Goal: Task Accomplishment & Management: Use online tool/utility

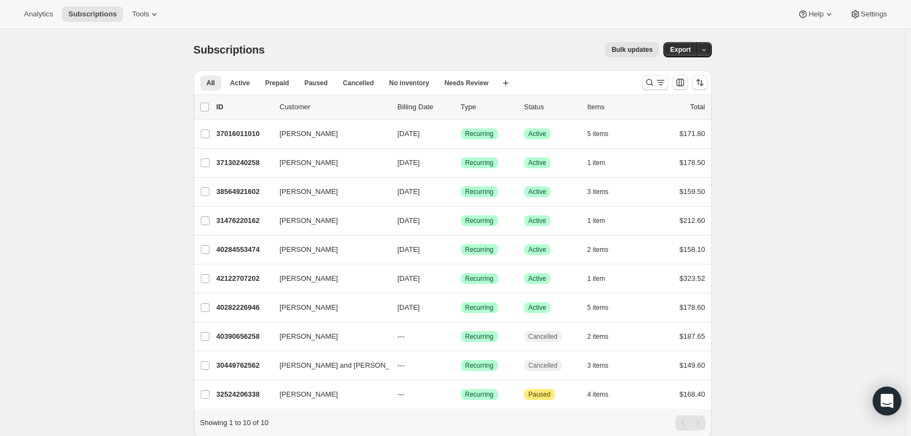
click at [886, 406] on icon "Open Intercom Messenger" at bounding box center [887, 401] width 14 height 14
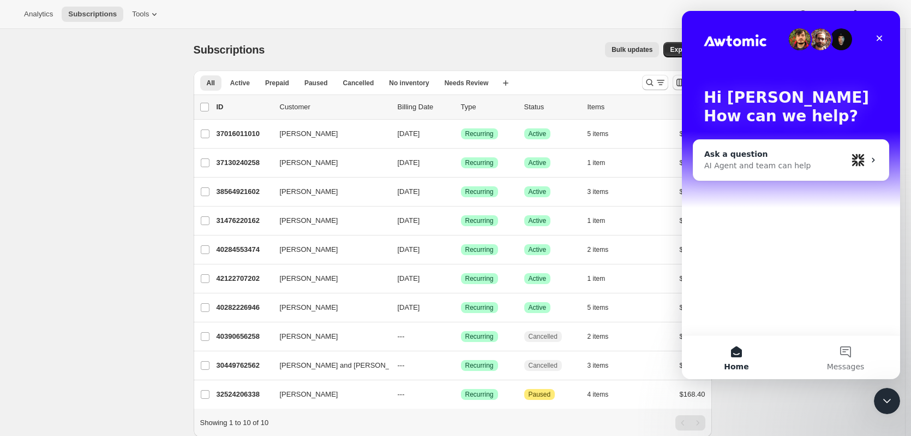
click at [764, 176] on div "Ask a question AI Agent and team can help" at bounding box center [791, 160] width 195 height 40
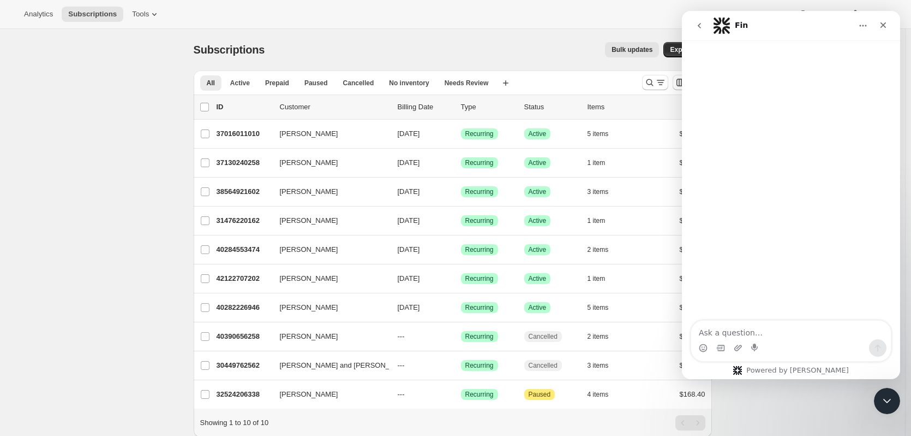
click at [734, 327] on textarea "Ask a question…" at bounding box center [792, 329] width 200 height 19
type textarea "e"
type textarea "is it possible to create a custom section where to insert a form?"
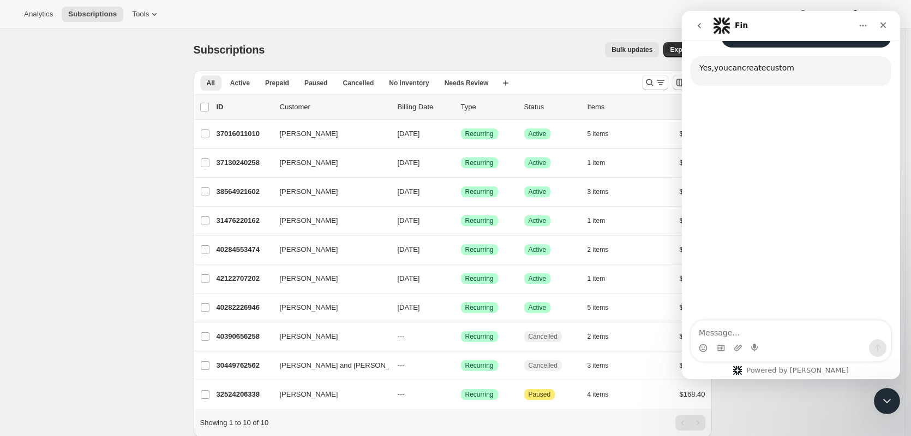
scroll to position [92, 0]
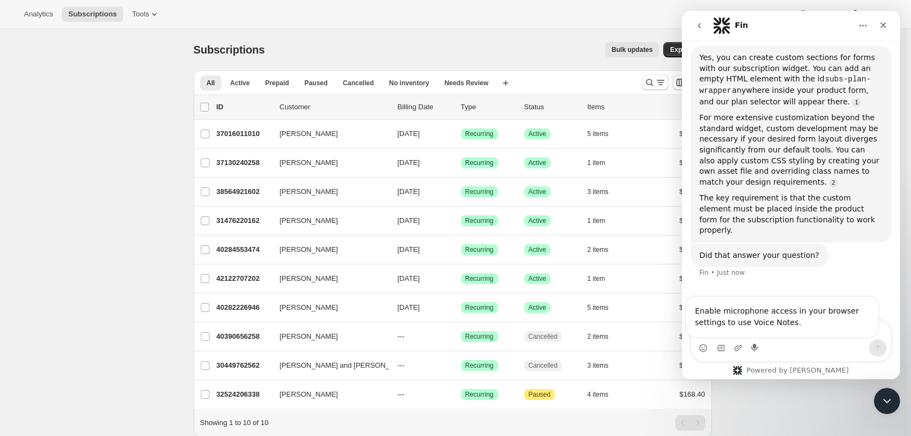
click at [829, 341] on div "Intercom messenger" at bounding box center [792, 347] width 200 height 17
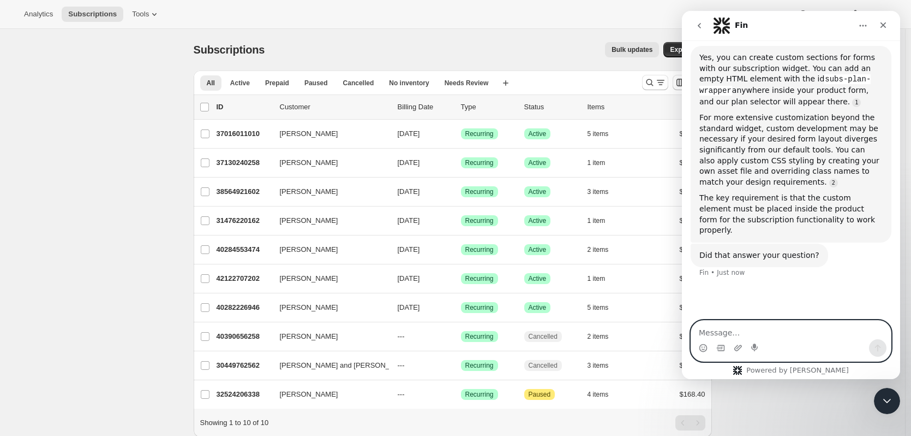
click at [836, 327] on textarea "Message…" at bounding box center [792, 329] width 200 height 19
type textarea "S"
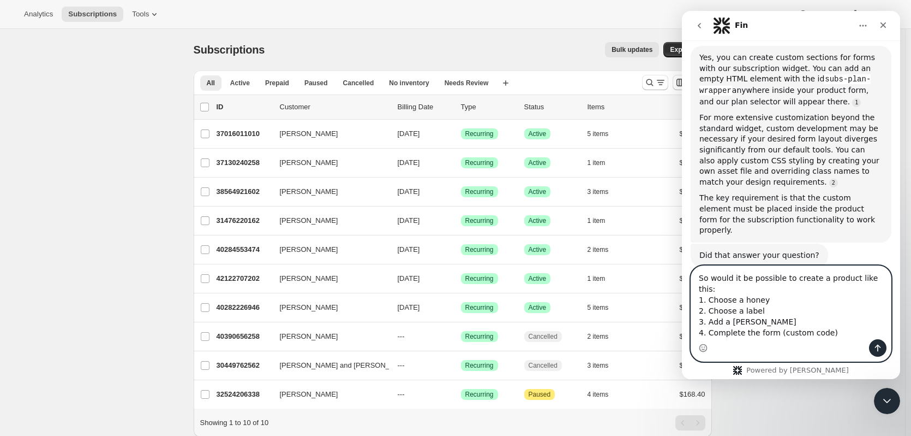
type textarea "So would it be possible to create a product like this: 1. Choose a honey 2. Cho…"
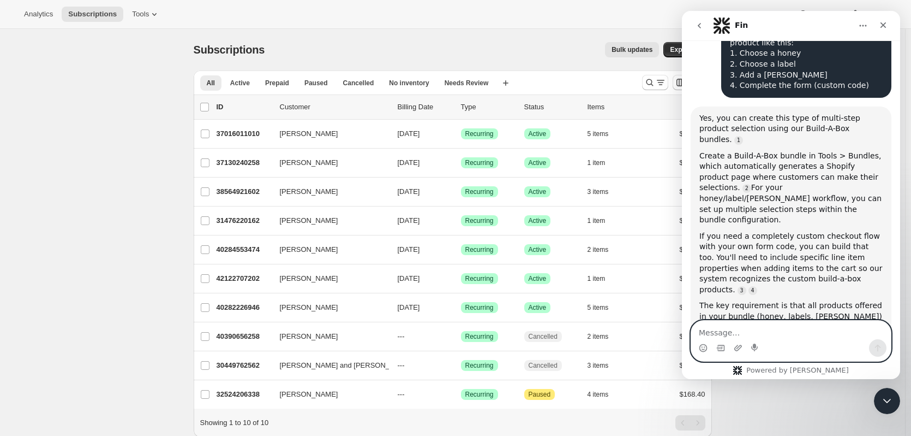
scroll to position [384, 0]
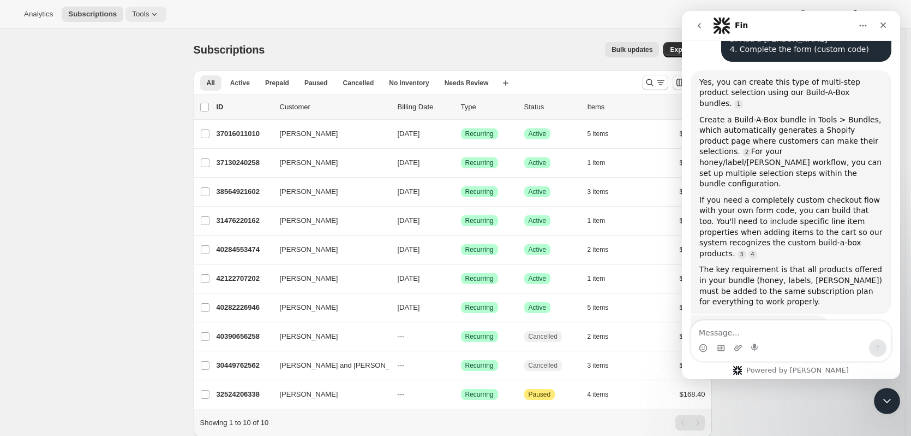
click at [157, 16] on button "Tools" at bounding box center [146, 14] width 41 height 15
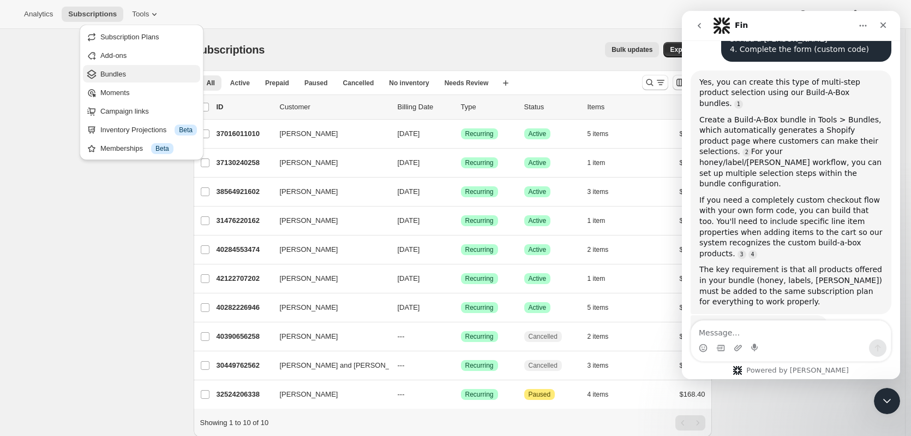
click at [158, 69] on span "Bundles" at bounding box center [148, 74] width 97 height 11
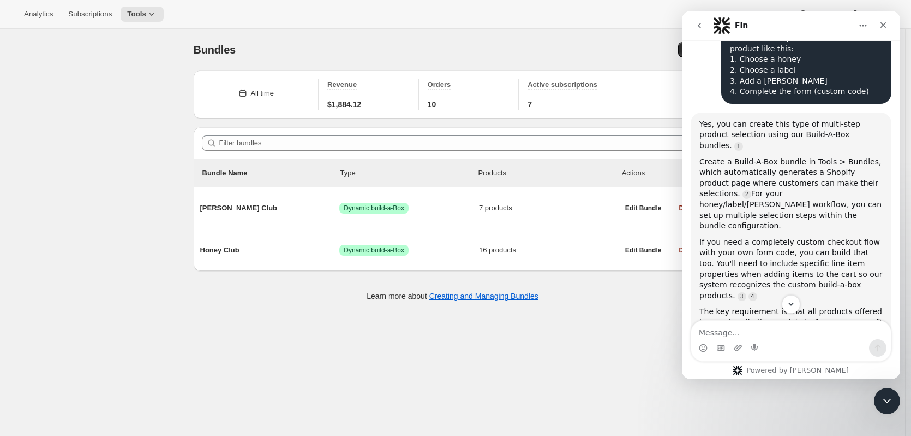
scroll to position [384, 0]
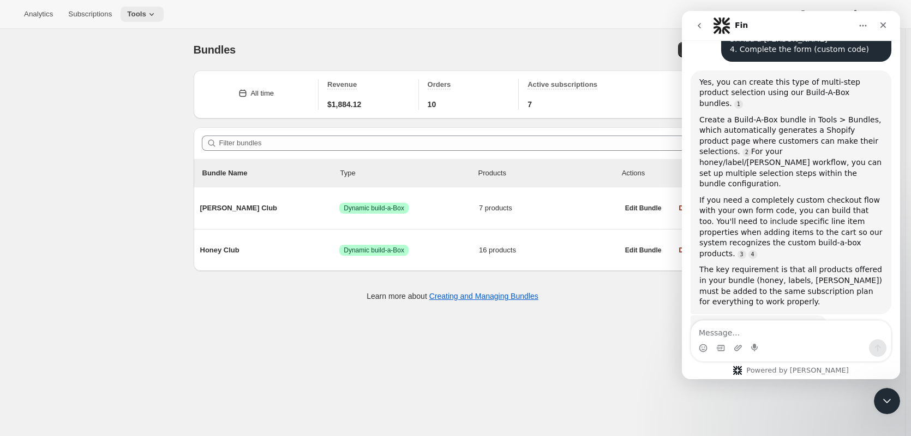
click at [155, 9] on button "Tools" at bounding box center [142, 14] width 43 height 15
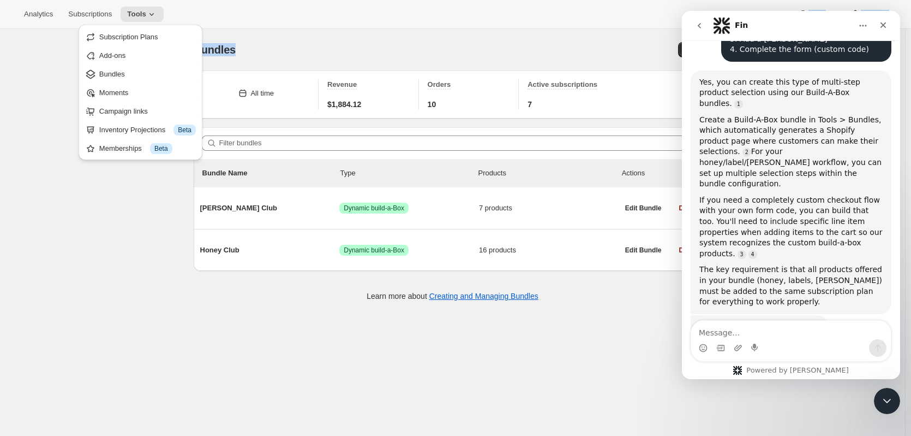
click at [332, 30] on div "Analytics Subscriptions Tools Help Settings Skip to content Bundles. This page …" at bounding box center [455, 232] width 911 height 464
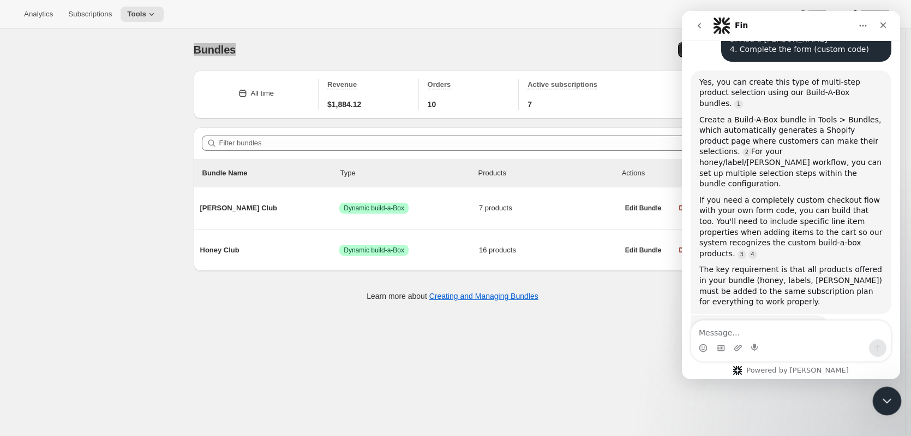
click at [886, 403] on icon "Close Intercom Messenger" at bounding box center [885, 398] width 13 height 13
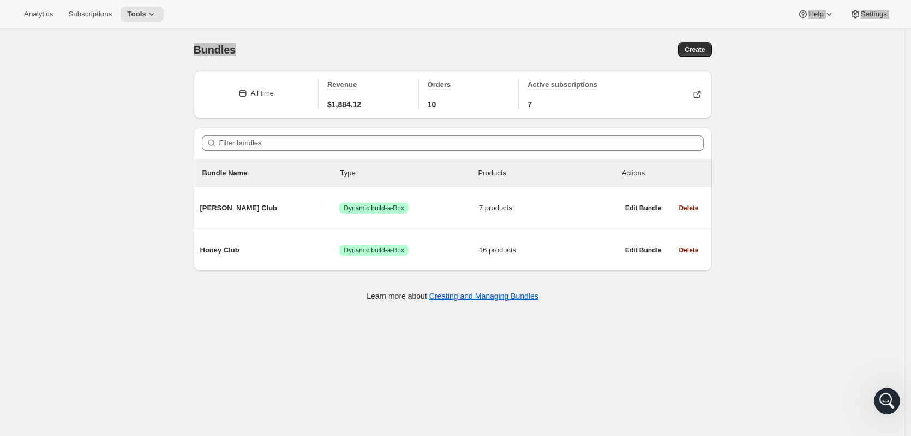
scroll to position [0, 0]
click at [700, 45] on button "Create" at bounding box center [694, 49] width 33 height 15
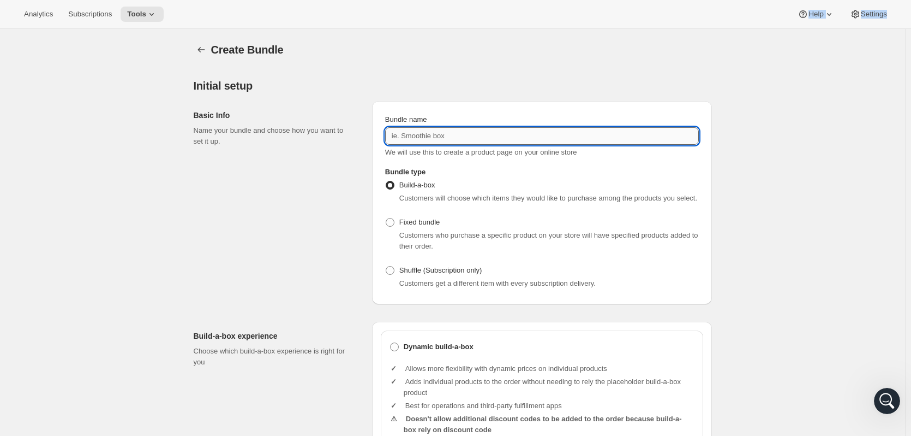
click at [493, 138] on input "Bundle name" at bounding box center [542, 135] width 314 height 17
click at [425, 135] on input "Wedding Favour" at bounding box center [542, 135] width 314 height 17
click at [479, 129] on input "Wedding and Events Favour" at bounding box center [542, 135] width 314 height 17
type input "Wedding and Events Favour"
click at [888, 388] on div "Open Intercom Messenger" at bounding box center [886, 399] width 36 height 36
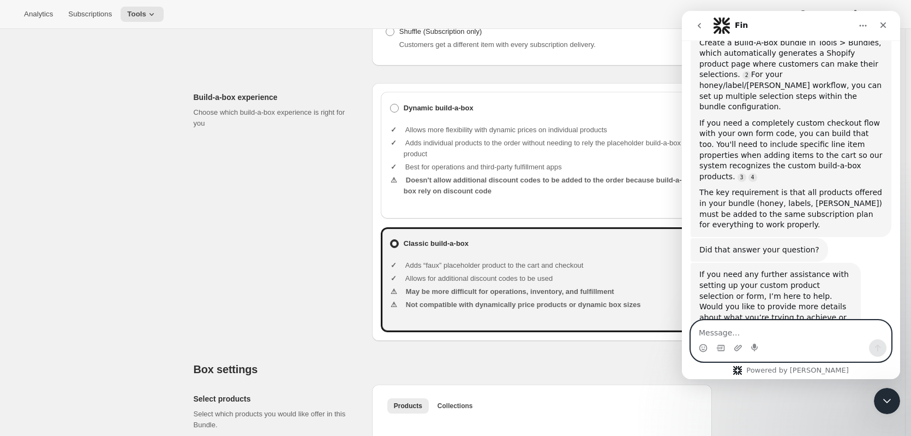
scroll to position [273, 0]
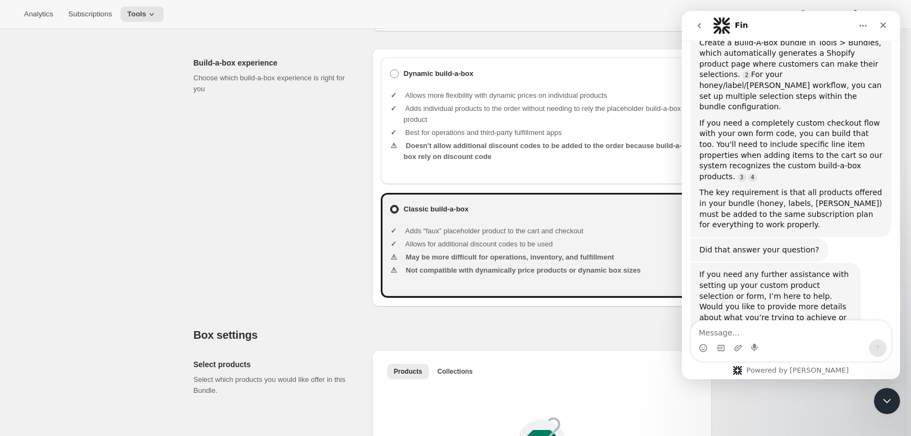
click at [430, 86] on ul "Allows more flexibility with dynamic prices on individual products Adds individ…" at bounding box center [549, 127] width 291 height 92
click at [399, 74] on span at bounding box center [394, 73] width 9 height 9
click at [391, 70] on input "Dynamic build-a-box" at bounding box center [390, 69] width 1 height 1
radio input "true"
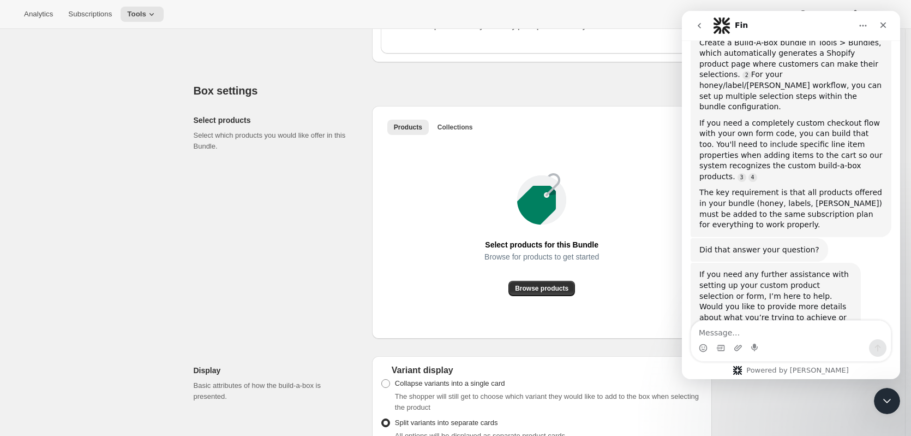
scroll to position [491, 0]
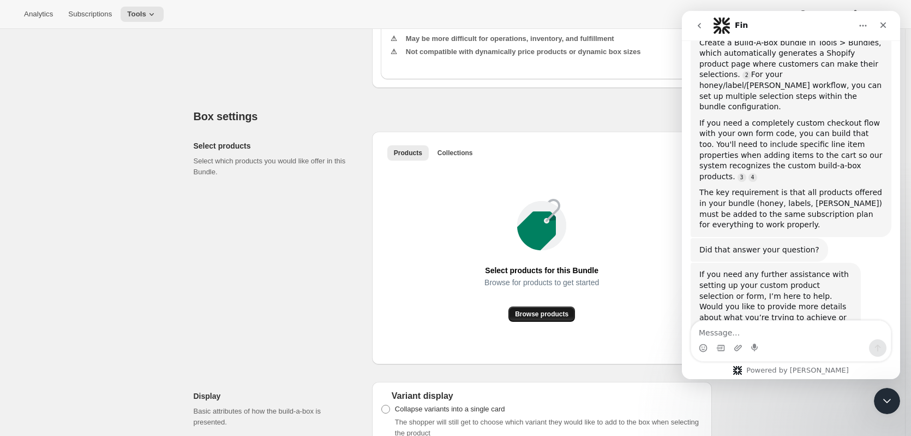
click at [555, 313] on span "Browse products" at bounding box center [541, 313] width 53 height 9
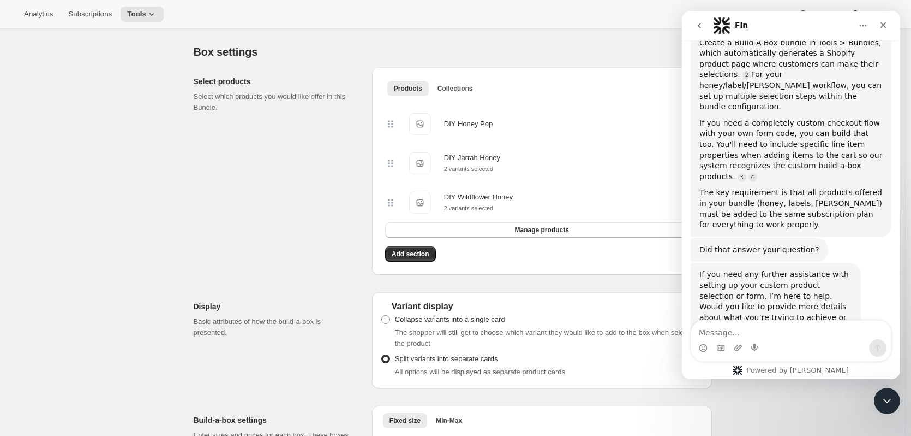
scroll to position [655, 0]
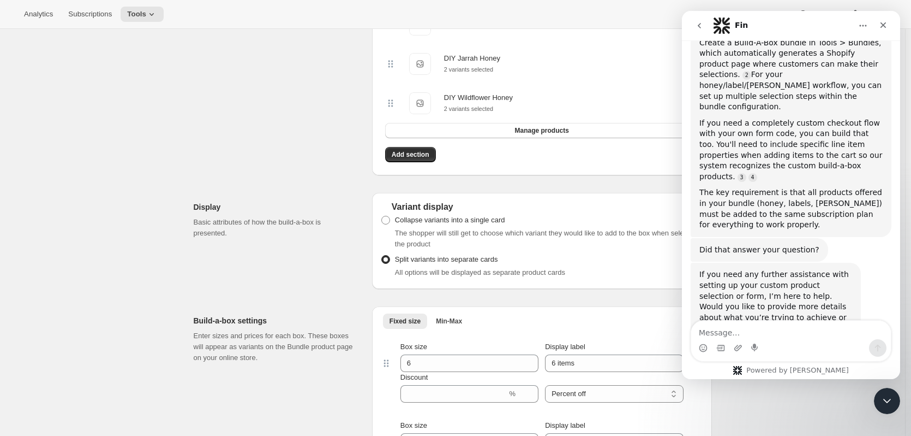
click at [422, 170] on div "Products Collections More views Products Collections More views DIY Honey Pop D…" at bounding box center [542, 71] width 340 height 207
click at [420, 159] on span "Add section" at bounding box center [411, 154] width 38 height 9
click at [814, 269] on div "If you need any further assistance with setting up your custom product selectio…" at bounding box center [776, 301] width 153 height 64
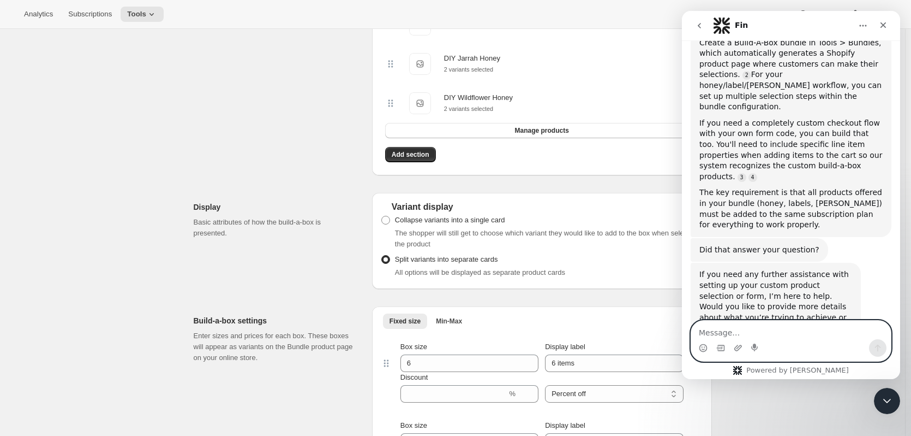
click at [815, 336] on textarea "Message…" at bounding box center [792, 329] width 200 height 19
click at [725, 334] on textarea "Message…" at bounding box center [792, 329] width 200 height 19
type textarea "i"
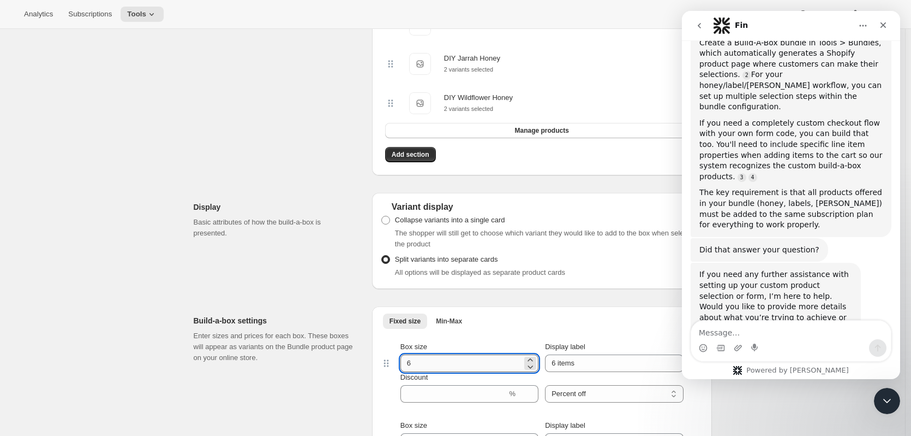
click at [424, 365] on input "6" at bounding box center [462, 362] width 122 height 17
click at [426, 363] on input "6" at bounding box center [462, 362] width 122 height 17
click at [427, 362] on input "6" at bounding box center [462, 362] width 122 height 17
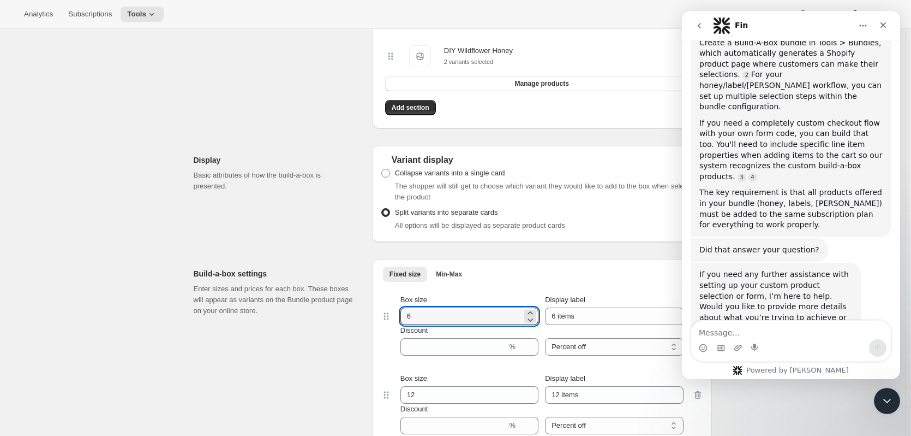
scroll to position [710, 0]
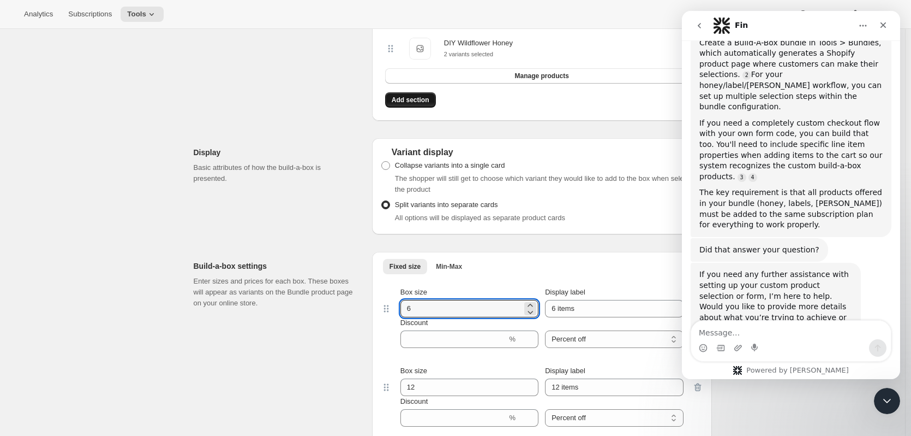
click at [403, 100] on span "Add section" at bounding box center [411, 100] width 38 height 9
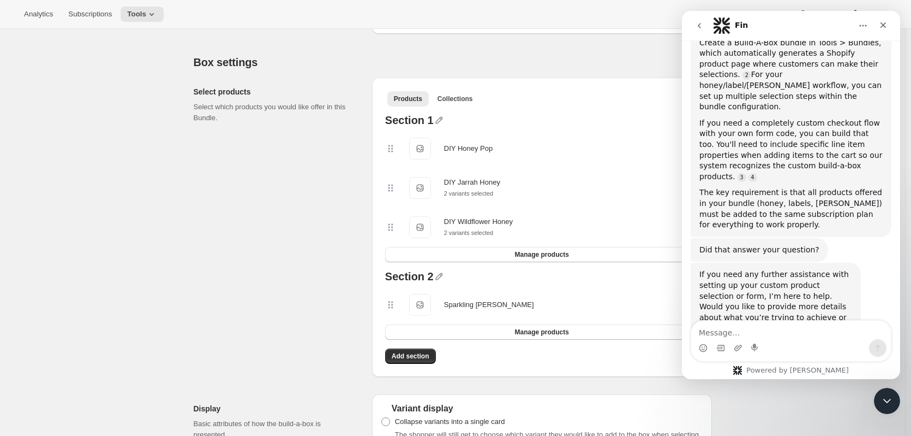
scroll to position [546, 0]
click at [418, 283] on div "Section 2" at bounding box center [409, 277] width 49 height 14
click at [439, 275] on icon "button" at bounding box center [439, 275] width 7 height 7
click at [422, 297] on input "text" at bounding box center [444, 297] width 105 height 17
click at [464, 296] on input "Add a bottle" at bounding box center [444, 297] width 105 height 17
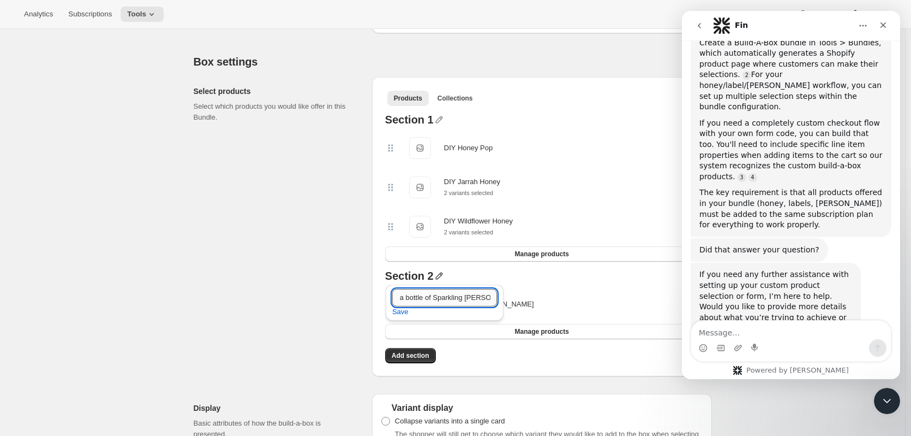
scroll to position [0, 18]
type input "Add a bottle of Sparkling [PERSON_NAME]"
click at [481, 285] on div "Add a bottle of Sparkling [PERSON_NAME] Save" at bounding box center [445, 302] width 118 height 36
click at [467, 300] on input "Add a bottle of Sparkling [PERSON_NAME]" at bounding box center [444, 297] width 105 height 17
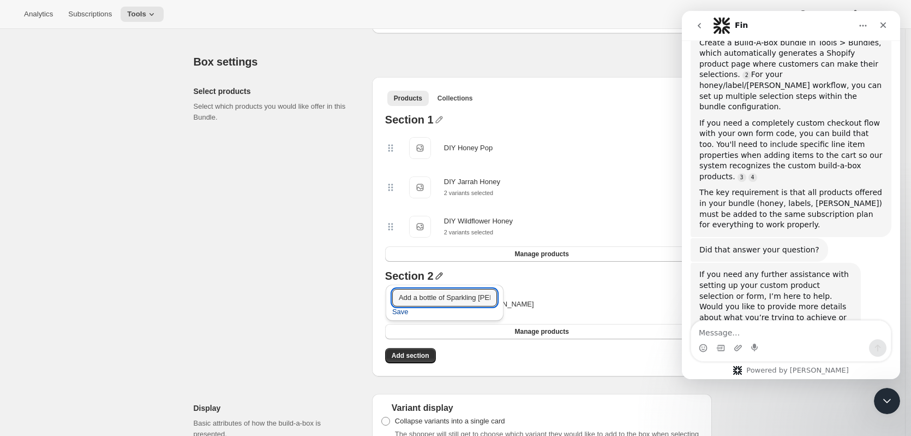
click at [407, 316] on button "Save" at bounding box center [400, 311] width 29 height 17
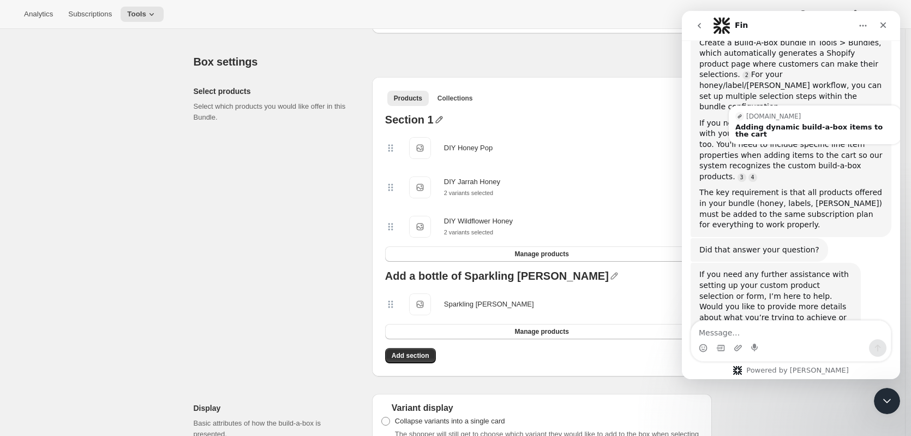
click at [436, 122] on icon "button" at bounding box center [439, 119] width 7 height 7
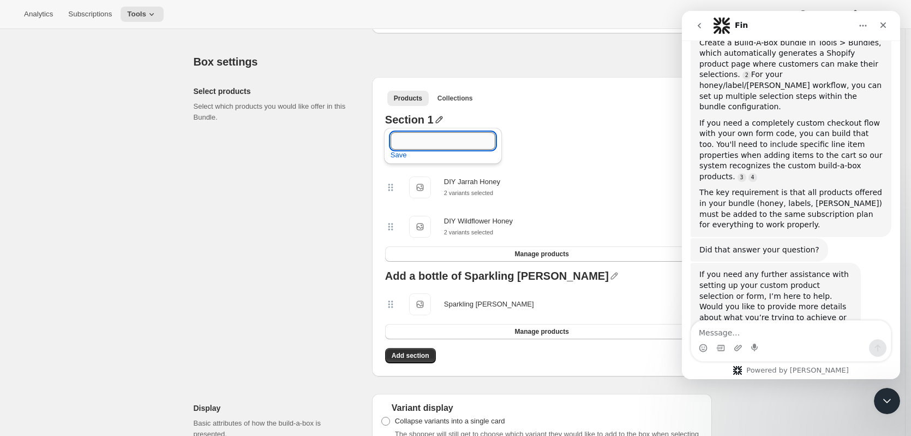
click at [424, 135] on input "text" at bounding box center [443, 140] width 105 height 17
drag, startPoint x: 442, startPoint y: 135, endPoint x: 438, endPoint y: 143, distance: 8.8
click at [438, 143] on input "Choose your favour" at bounding box center [443, 140] width 105 height 17
type input "Choose your Favour"
click at [403, 158] on span "Save" at bounding box center [399, 155] width 16 height 11
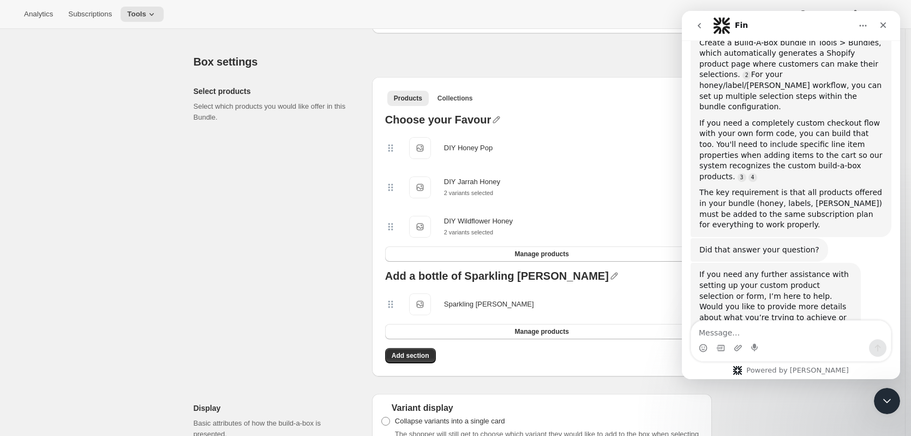
click at [577, 180] on div "DIY Jarrah Honey DIY Jarrah Honey 2 variants selected" at bounding box center [536, 187] width 303 height 22
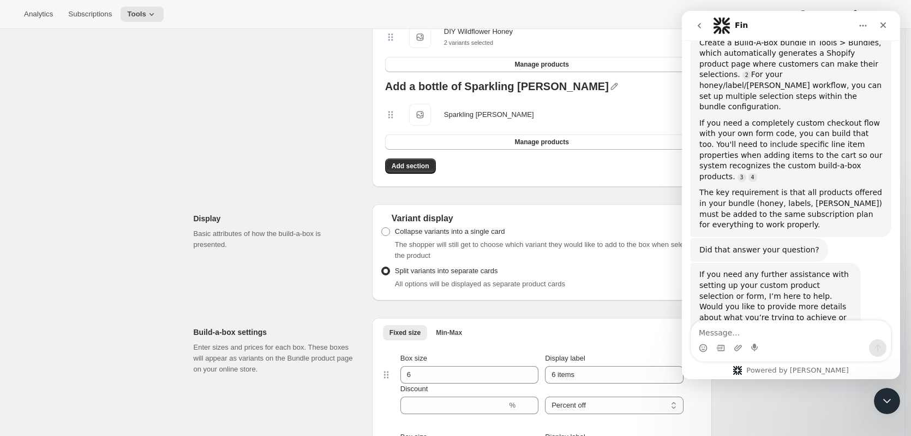
scroll to position [764, 0]
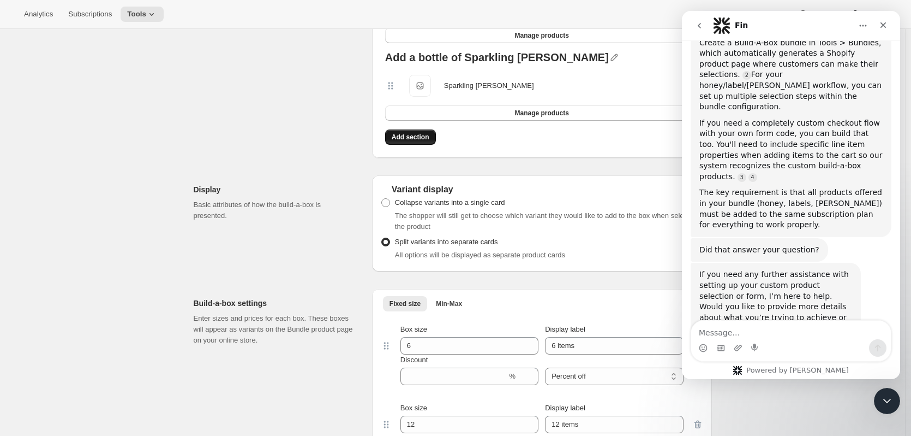
click at [421, 142] on button "Add section" at bounding box center [410, 136] width 51 height 15
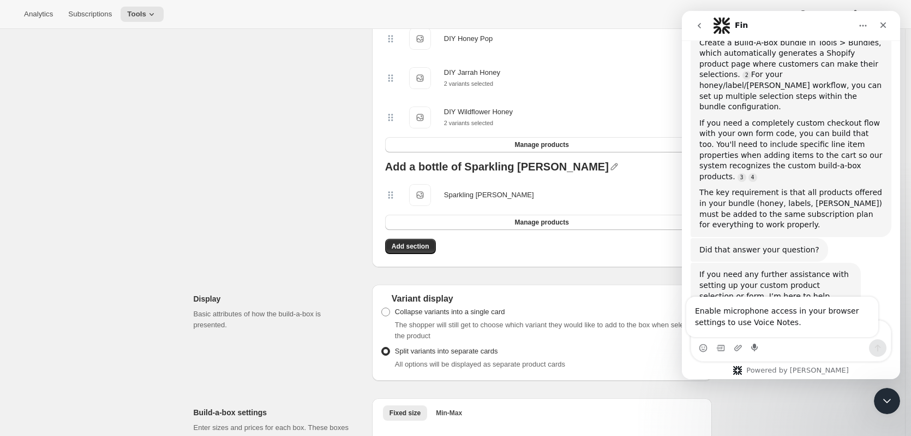
scroll to position [600, 0]
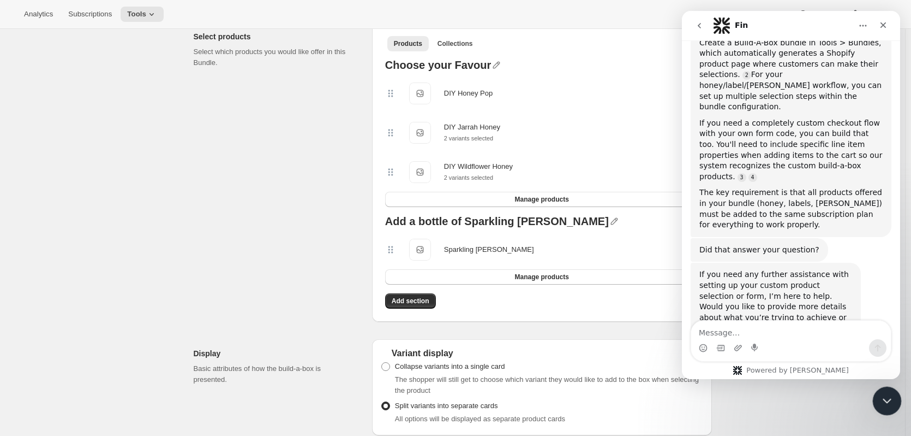
click at [889, 389] on div "Close Intercom Messenger" at bounding box center [886, 399] width 26 height 26
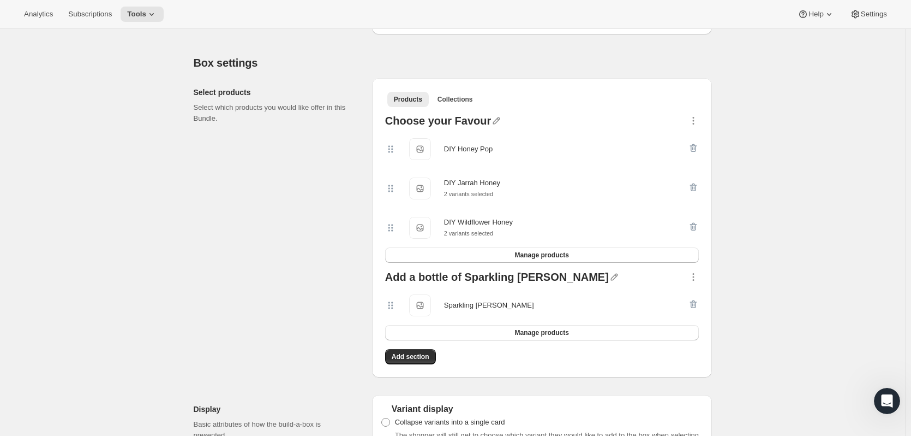
scroll to position [546, 0]
click at [699, 275] on icon "button" at bounding box center [693, 275] width 11 height 11
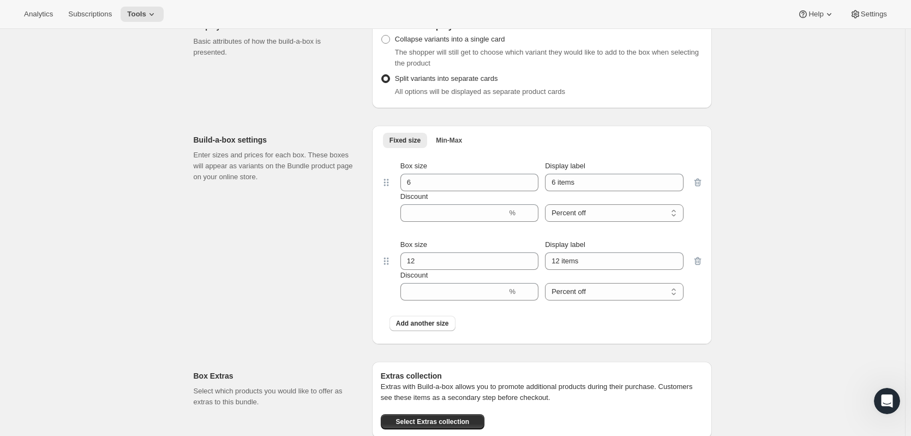
scroll to position [928, 0]
click at [448, 172] on div "Box size 6" at bounding box center [470, 175] width 138 height 31
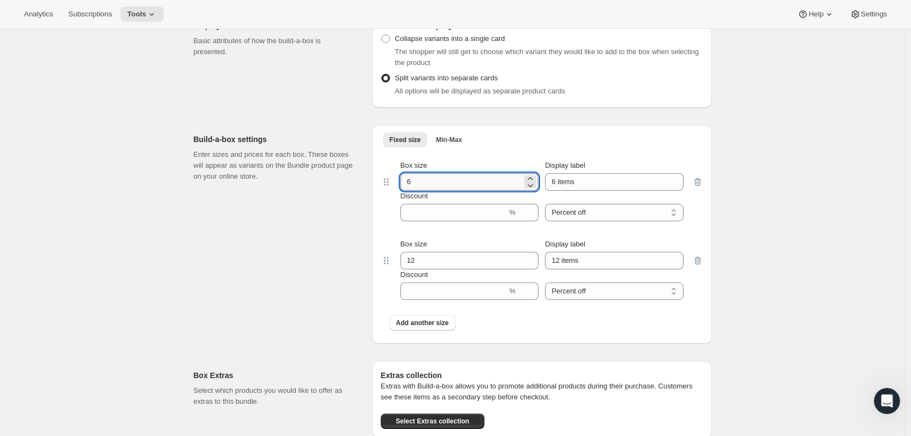
click at [445, 177] on input "6" at bounding box center [462, 181] width 122 height 17
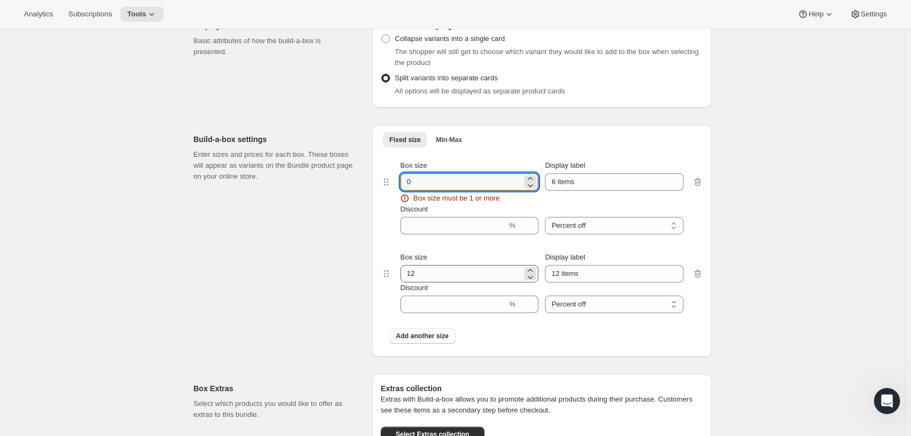
type input "0"
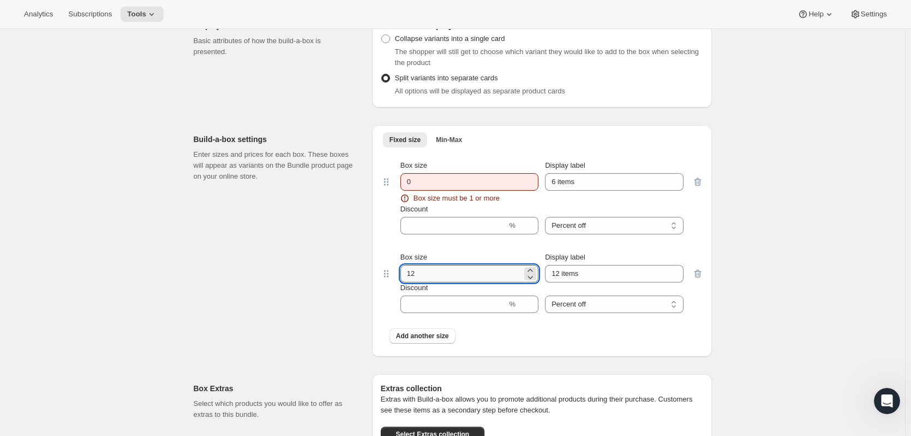
click at [434, 266] on input "12" at bounding box center [462, 273] width 122 height 17
type input "0"
drag, startPoint x: 317, startPoint y: 306, endPoint x: 327, endPoint y: 300, distance: 11.2
click at [318, 306] on div "Build-a-box settings Enter sizes and prices for each box. These boxes will appe…" at bounding box center [279, 240] width 170 height 231
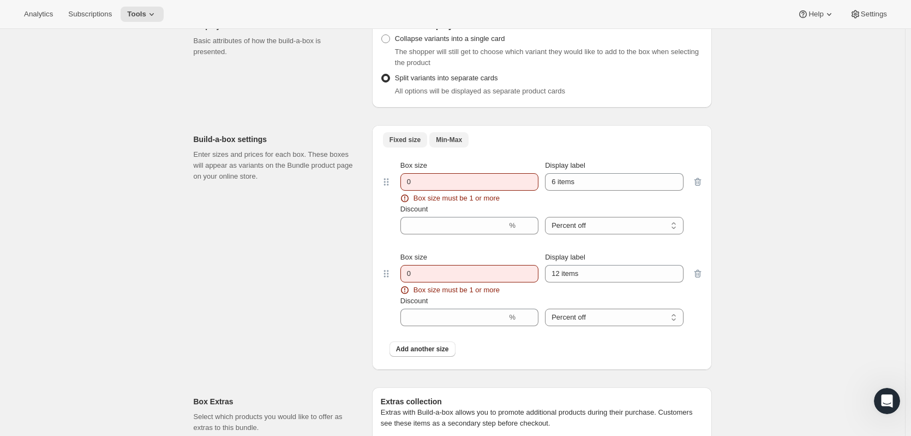
click at [448, 140] on span "Min-Max" at bounding box center [449, 139] width 26 height 9
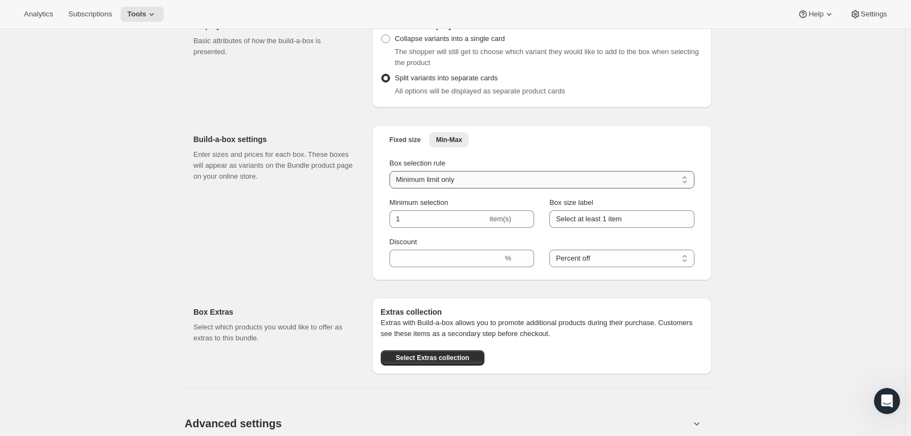
click at [441, 173] on select "Minimum limit only Maximum limit only Minimum and Maximum limits" at bounding box center [542, 179] width 305 height 17
drag, startPoint x: 447, startPoint y: 261, endPoint x: 458, endPoint y: 256, distance: 12.0
click at [447, 261] on input "Discount" at bounding box center [447, 257] width 114 height 17
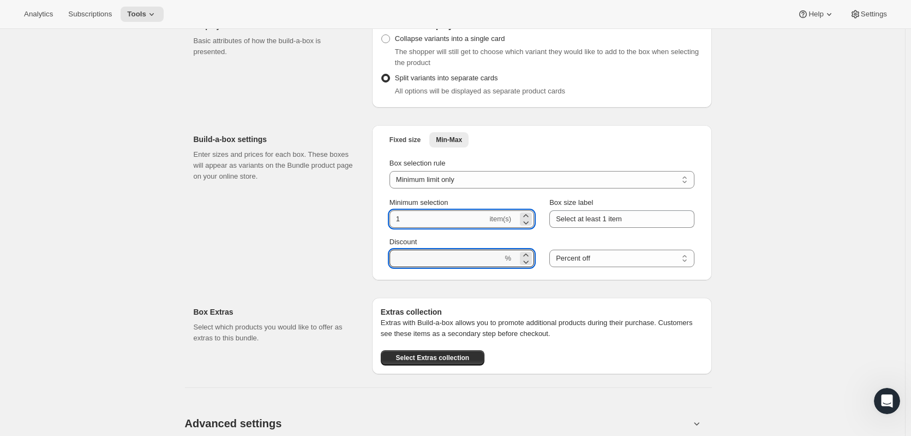
click at [485, 226] on input "1" at bounding box center [439, 218] width 98 height 17
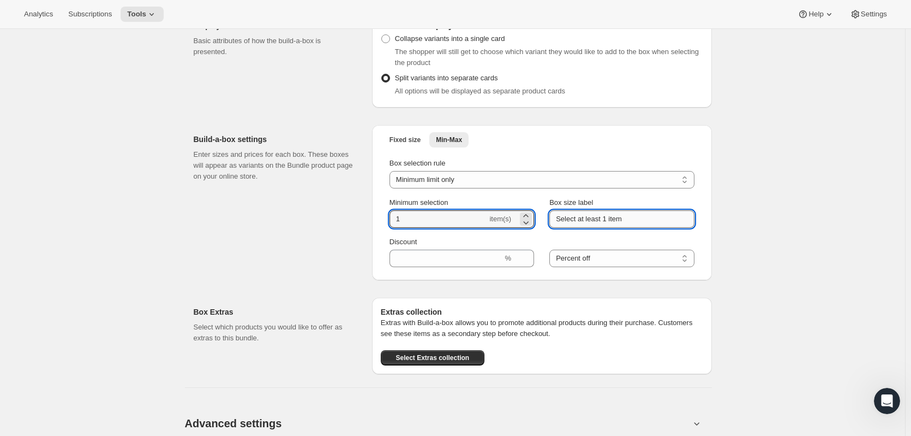
click at [567, 214] on input "Select at least 1 item" at bounding box center [622, 218] width 145 height 17
drag, startPoint x: 657, startPoint y: 214, endPoint x: 508, endPoint y: 226, distance: 149.5
click at [508, 226] on div "Minimum selection 1 item(s) Box size label Select at least 1 item" at bounding box center [542, 212] width 305 height 31
click at [491, 222] on div "1 item(s)" at bounding box center [462, 218] width 145 height 17
click at [321, 288] on div "Box settings Select products Select which products you would like offer in this…" at bounding box center [453, 17] width 518 height 714
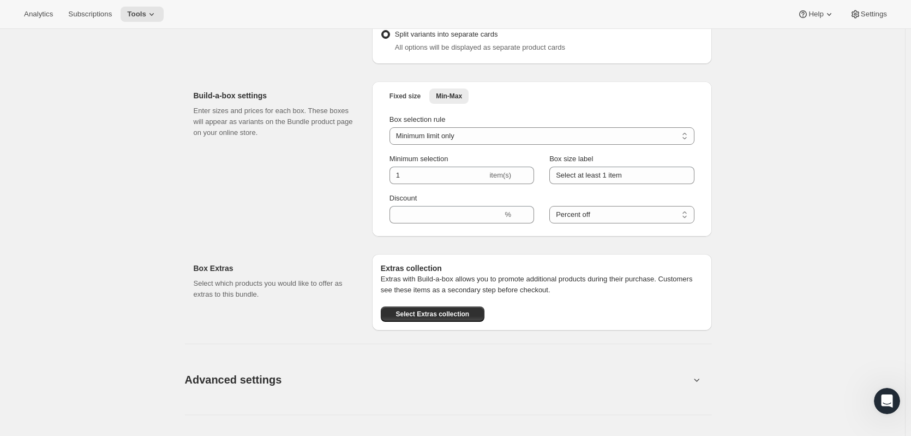
scroll to position [1092, 0]
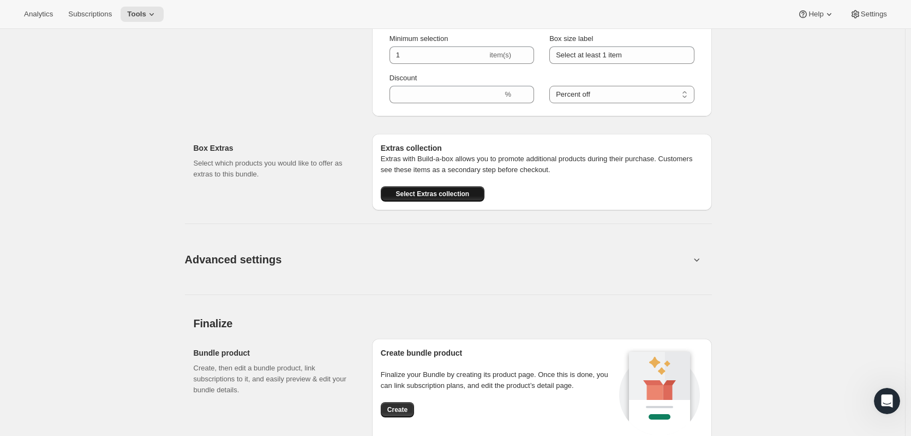
click at [451, 199] on button "Select Extras collection" at bounding box center [433, 193] width 104 height 15
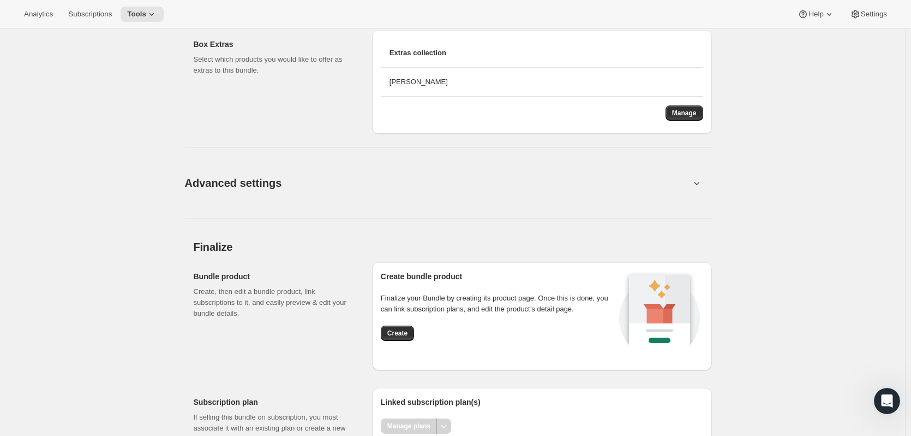
scroll to position [1151, 0]
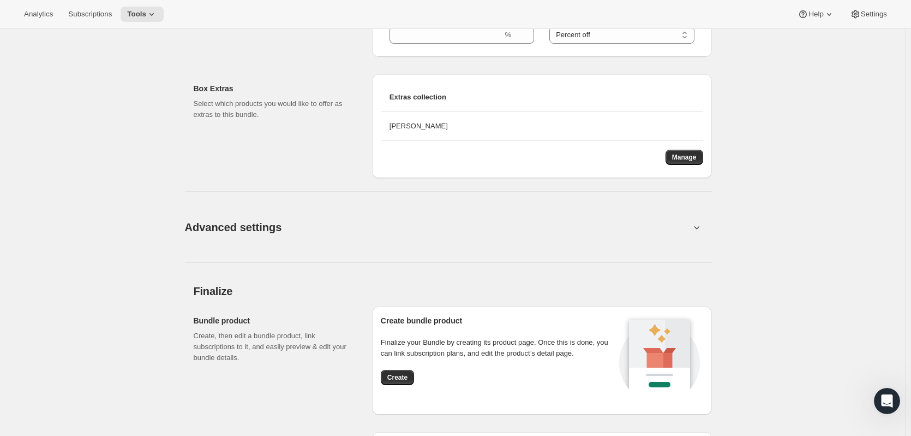
drag, startPoint x: 718, startPoint y: 232, endPoint x: 696, endPoint y: 234, distance: 21.9
click at [693, 234] on button "Advanced settings" at bounding box center [437, 227] width 518 height 42
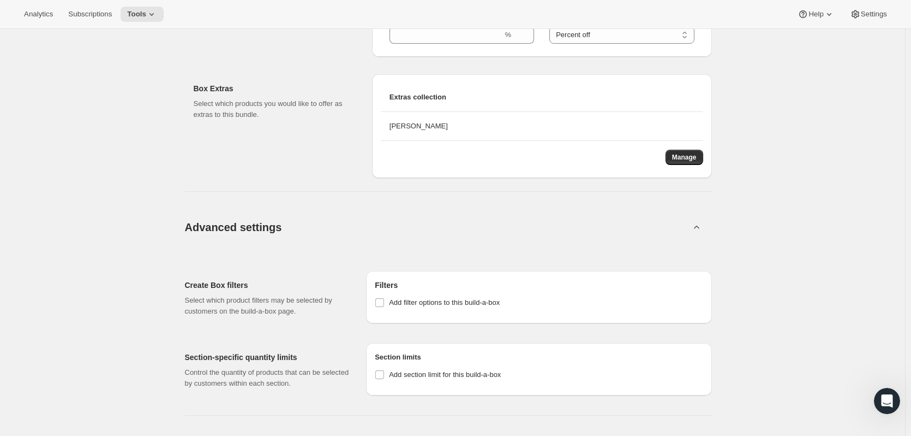
click at [666, 151] on li "Manage" at bounding box center [542, 153] width 323 height 24
click at [695, 147] on li "Manage" at bounding box center [542, 153] width 323 height 24
click at [693, 155] on span "Manage" at bounding box center [684, 157] width 25 height 9
click at [694, 154] on button "Manage" at bounding box center [685, 157] width 38 height 15
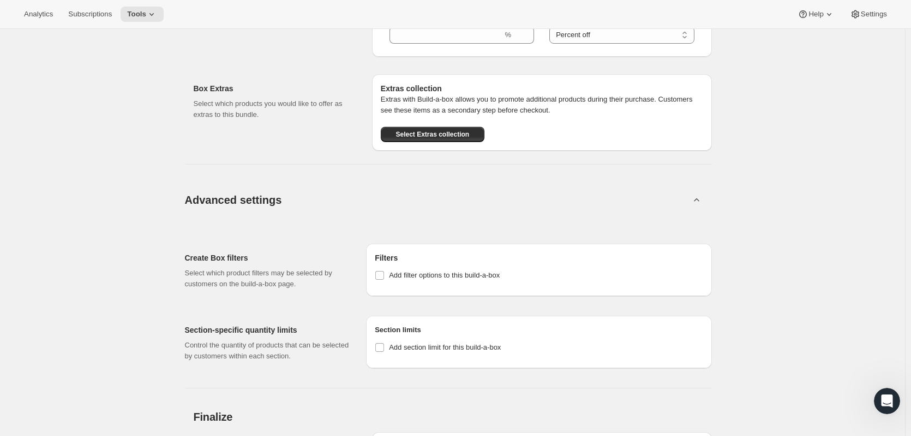
click at [521, 239] on div "Create Box filters Select which product filters may be selected by customers on…" at bounding box center [448, 266] width 527 height 63
click at [385, 352] on span at bounding box center [380, 347] width 10 height 10
click at [384, 351] on input "Add section limit for this build-a-box" at bounding box center [379, 347] width 9 height 9
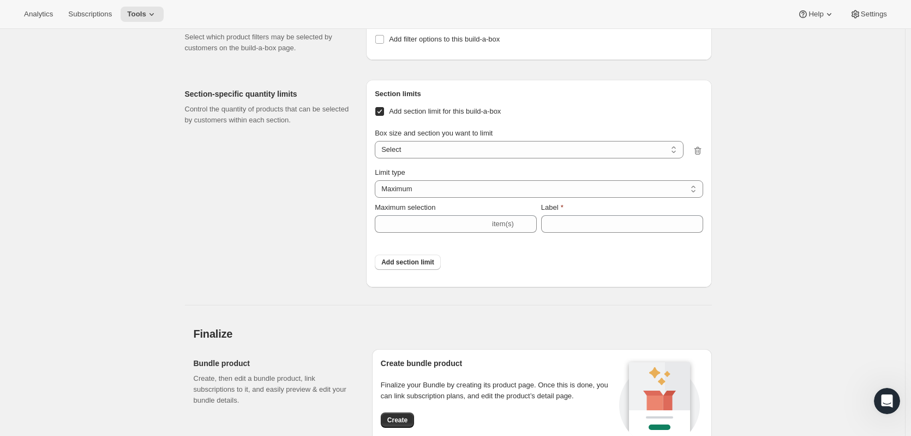
scroll to position [1369, 0]
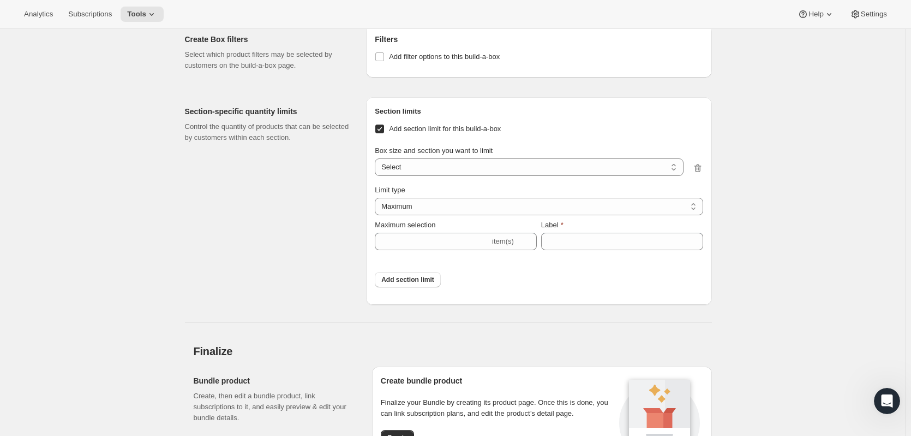
click at [394, 122] on label "Add section limit for this build-a-box" at bounding box center [438, 128] width 126 height 15
click at [384, 124] on input "Add section limit for this build-a-box" at bounding box center [379, 128] width 9 height 9
checkbox input "false"
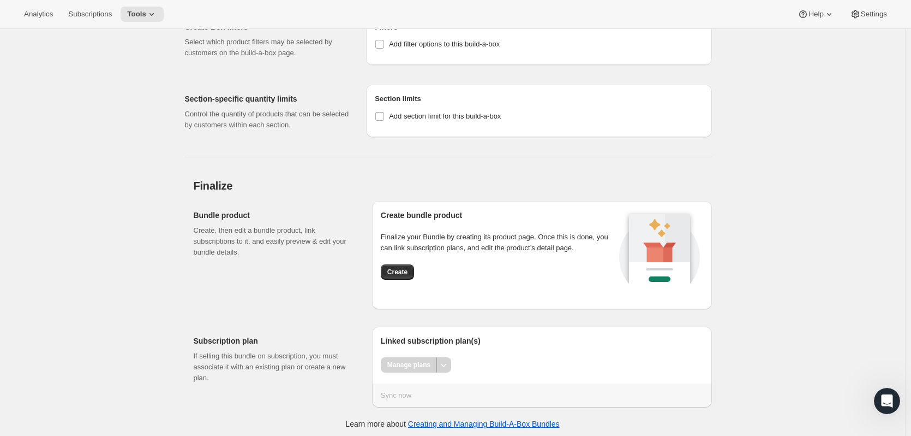
scroll to position [1386, 0]
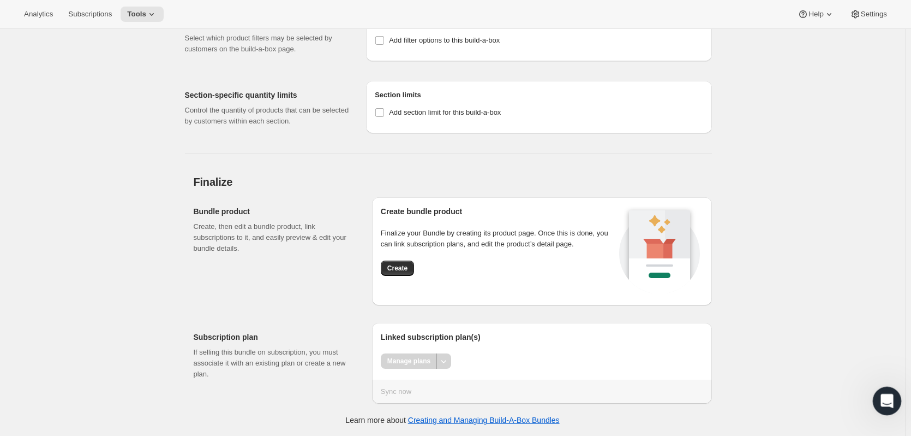
click at [884, 394] on icon "Open Intercom Messenger" at bounding box center [886, 399] width 18 height 18
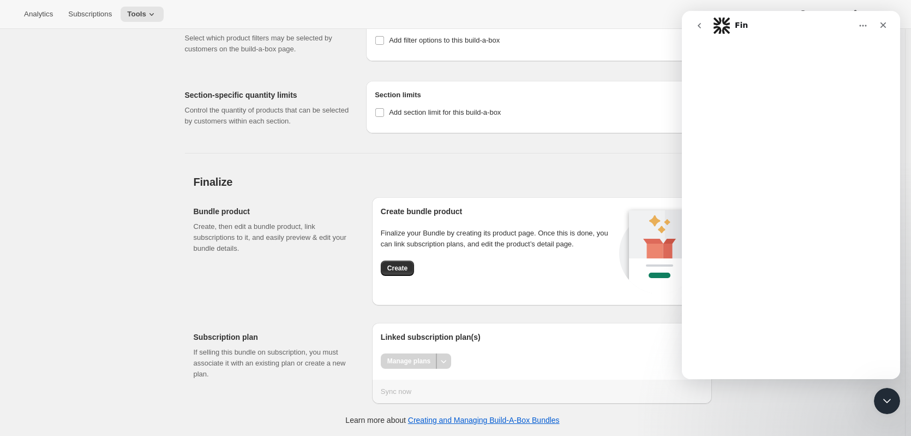
click at [806, 336] on div "Intercom messenger" at bounding box center [791, 209] width 218 height 338
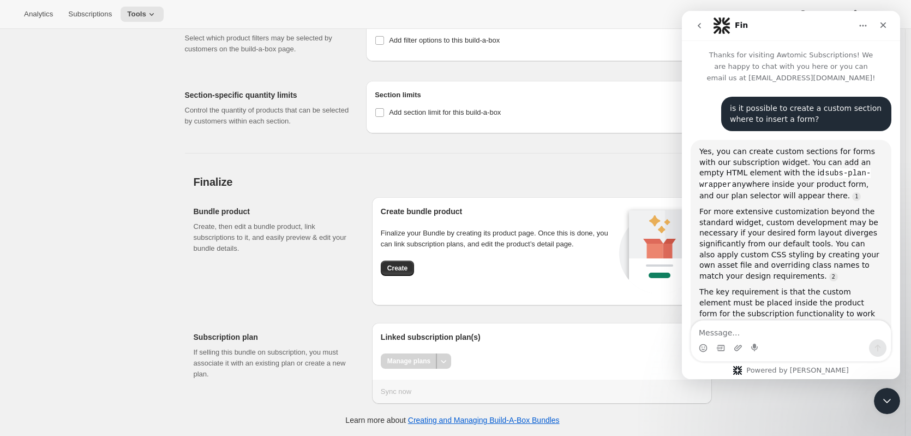
scroll to position [420, 0]
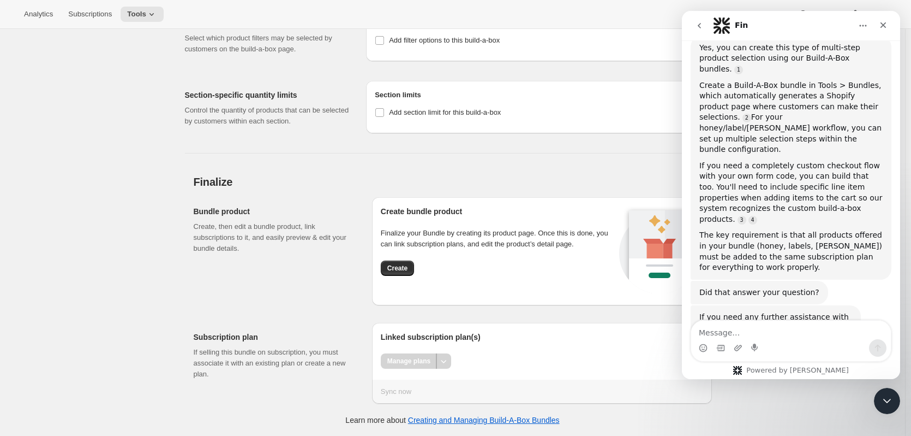
click at [854, 331] on textarea "Message…" at bounding box center [792, 329] width 200 height 19
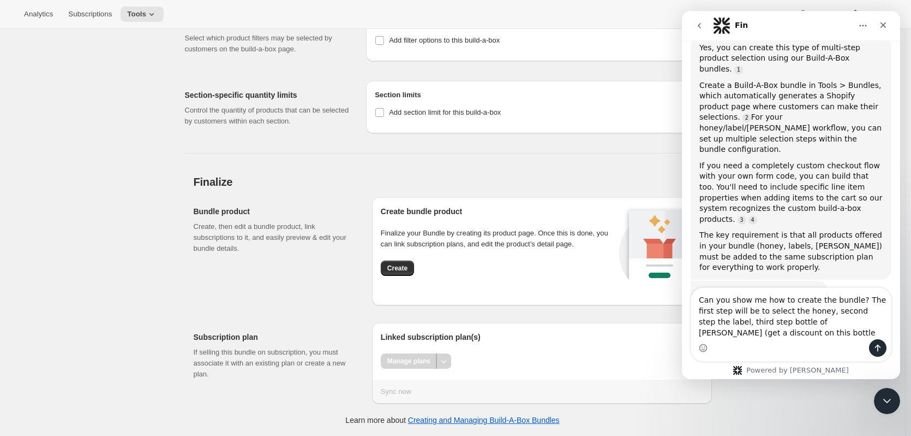
click at [785, 336] on textarea "Can you show me how to create the bundle? The first step will be to select the …" at bounding box center [792, 313] width 200 height 51
click at [790, 333] on textarea "Can you show me how to create the bundle? The first step will be to select the …" at bounding box center [792, 313] width 200 height 51
click at [795, 329] on textarea "Can you show me how to create the bundle? The first step will be to select the …" at bounding box center [792, 308] width 200 height 62
type textarea "Can you show me how to create the bundle? The first step will be to select the …"
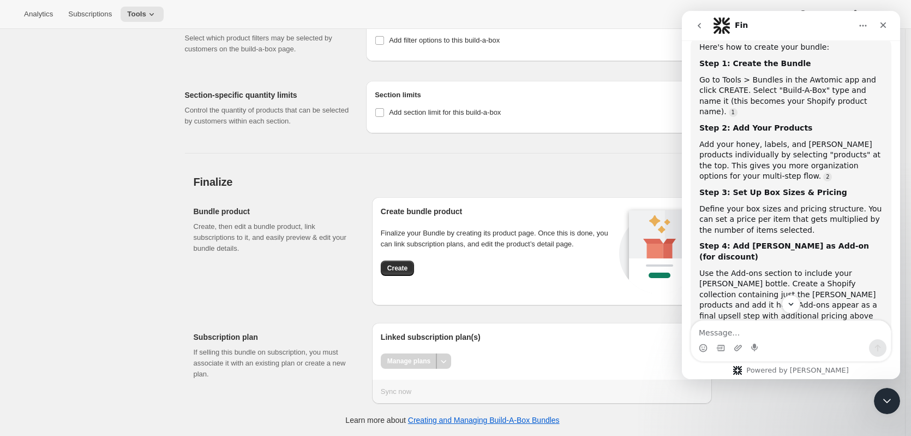
scroll to position [900, 0]
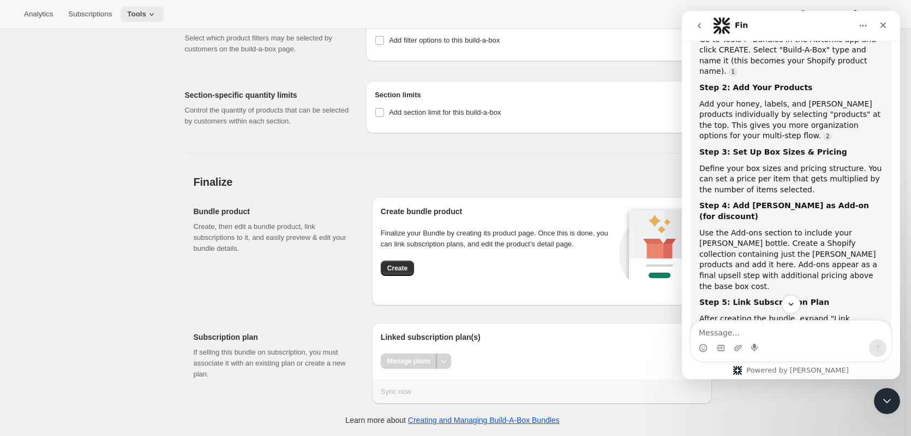
click at [156, 13] on button "Tools" at bounding box center [142, 14] width 43 height 15
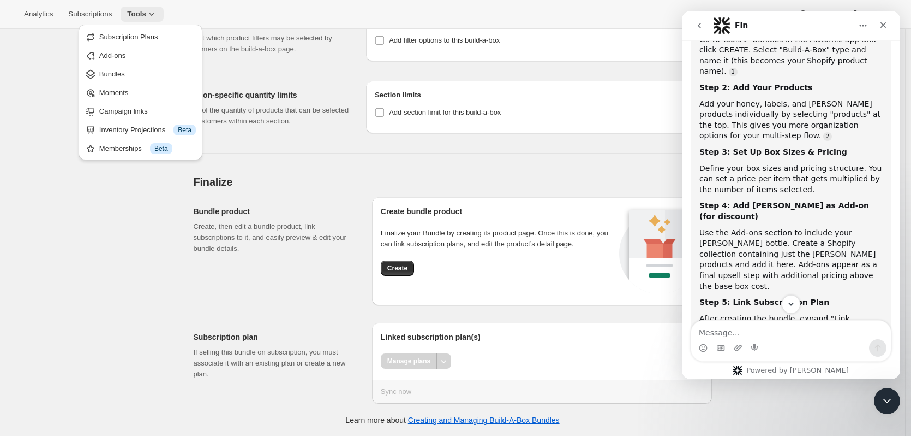
click at [156, 13] on button "Tools" at bounding box center [142, 14] width 43 height 15
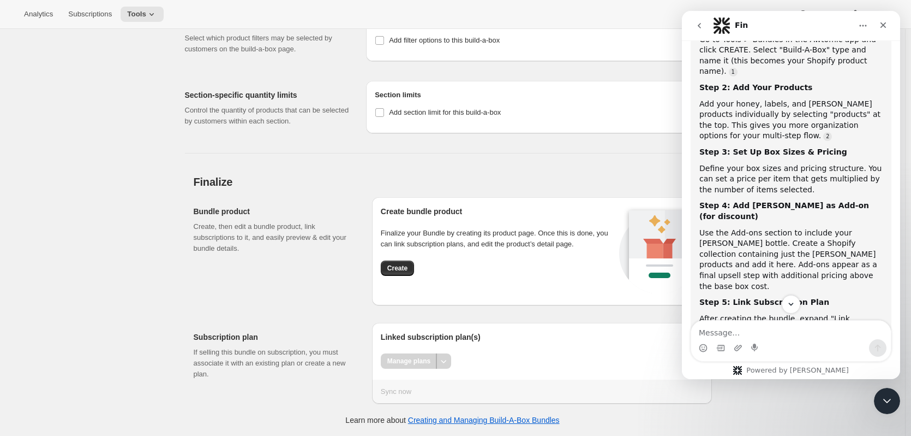
click at [294, 104] on div "Section-specific quantity limits Control the quantity of products that can be s…" at bounding box center [267, 108] width 164 height 37
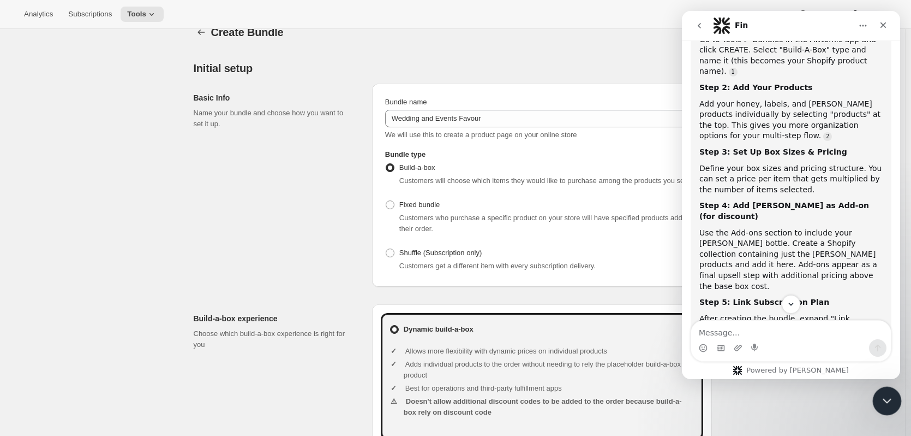
click at [880, 391] on div "Close Intercom Messenger" at bounding box center [886, 399] width 26 height 26
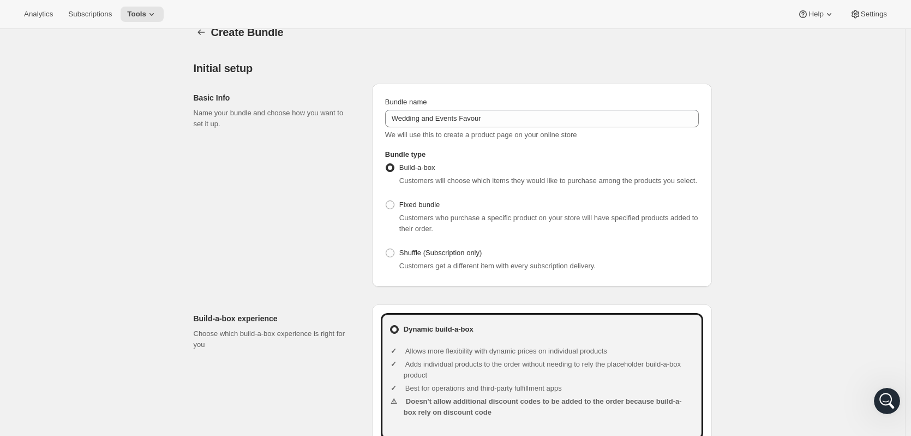
click at [402, 213] on span "Customers who purchase a specific product on your store will have specified pro…" at bounding box center [549, 222] width 299 height 19
click at [402, 210] on label "Fixed bundle" at bounding box center [412, 204] width 55 height 15
click at [386, 201] on input "Fixed bundle" at bounding box center [386, 200] width 1 height 1
radio input "true"
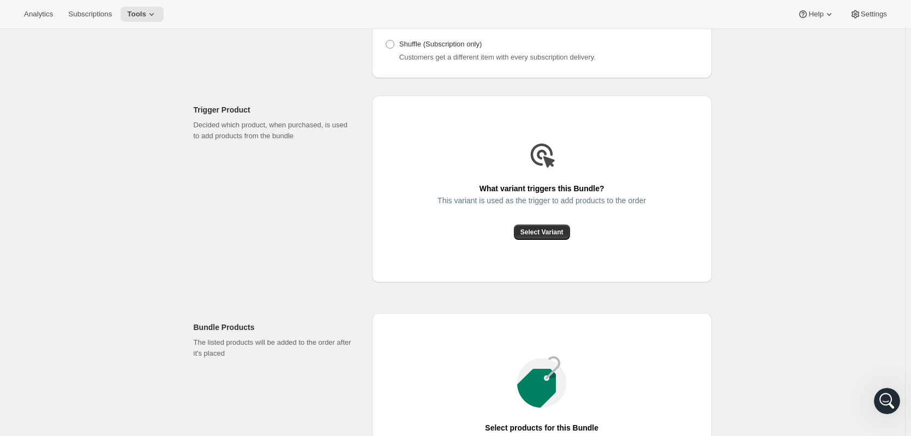
scroll to position [236, 0]
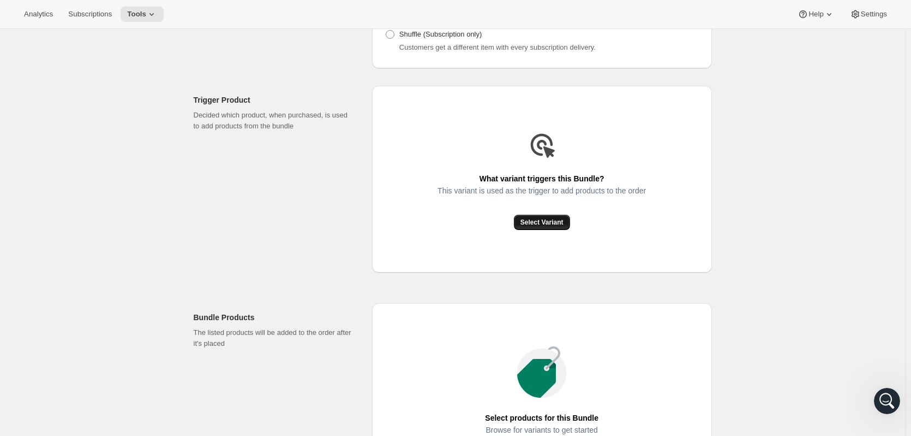
click at [550, 219] on span "Select Variant" at bounding box center [542, 222] width 43 height 9
click at [533, 226] on button "Select Variant" at bounding box center [542, 221] width 56 height 15
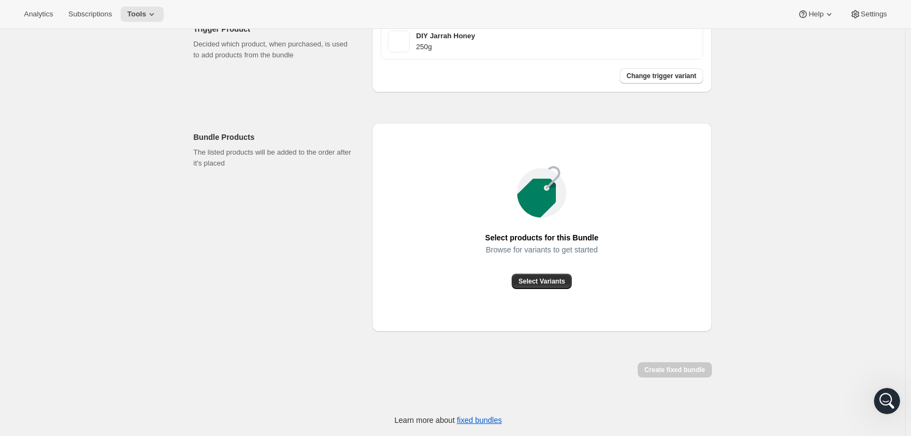
scroll to position [307, 0]
click at [557, 277] on span "Select Variants" at bounding box center [541, 280] width 46 height 9
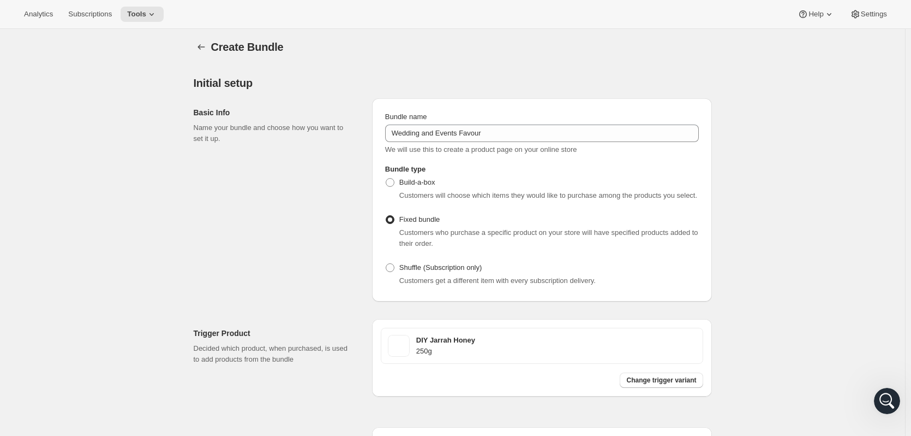
scroll to position [0, 0]
click at [458, 195] on span "Customers will choose which items they would like to purchase among the product…" at bounding box center [549, 198] width 298 height 8
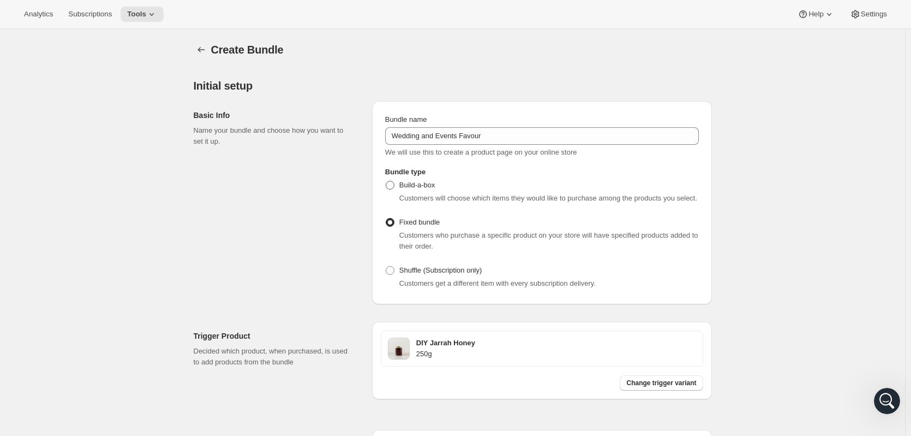
click at [416, 186] on span "Build-a-box" at bounding box center [418, 185] width 36 height 8
click at [386, 181] on input "Build-a-box" at bounding box center [386, 181] width 1 height 1
radio input "true"
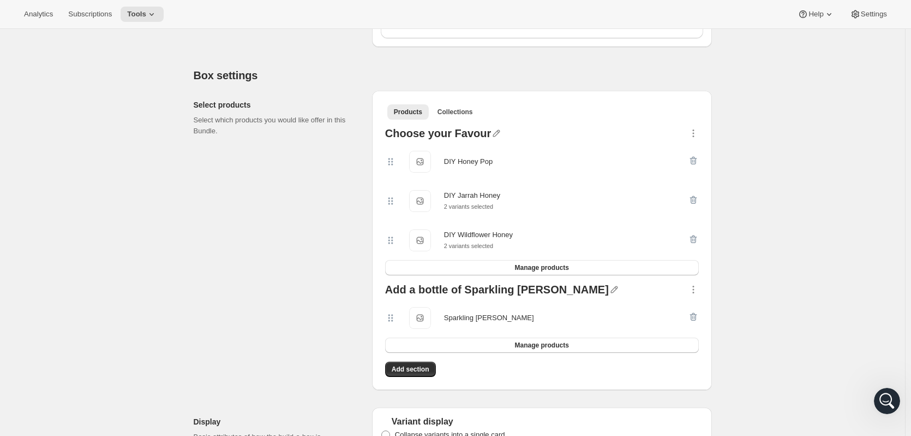
scroll to position [655, 0]
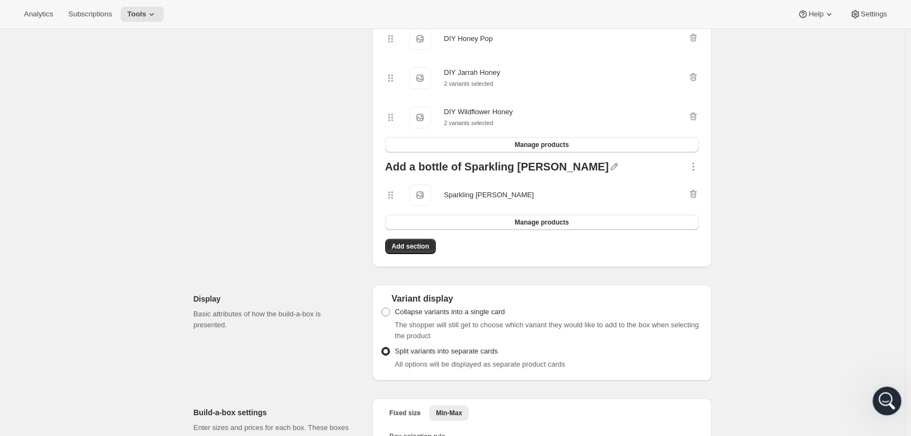
click at [883, 396] on icon "Open Intercom Messenger" at bounding box center [886, 399] width 18 height 18
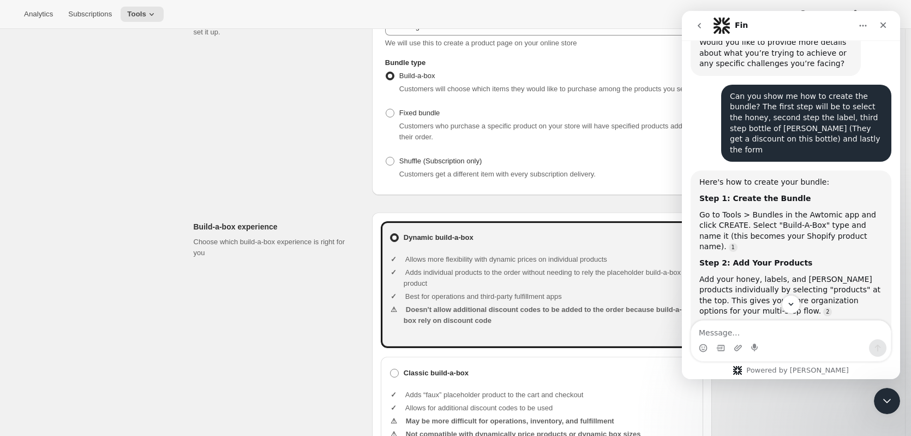
scroll to position [725, 0]
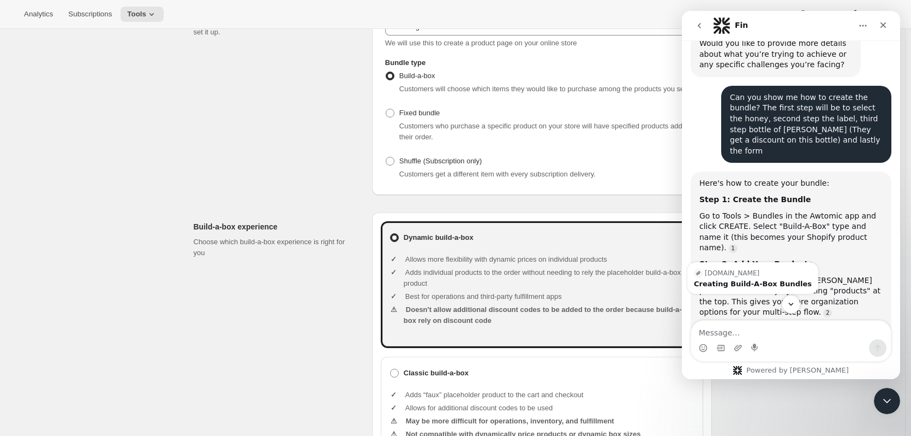
click at [853, 275] on div "Add your honey, labels, and [PERSON_NAME] products individually by selecting "p…" at bounding box center [791, 296] width 183 height 43
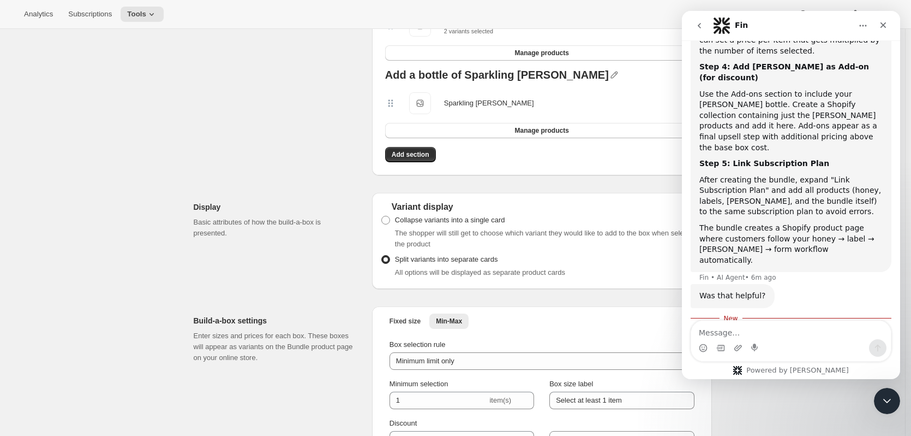
scroll to position [742, 0]
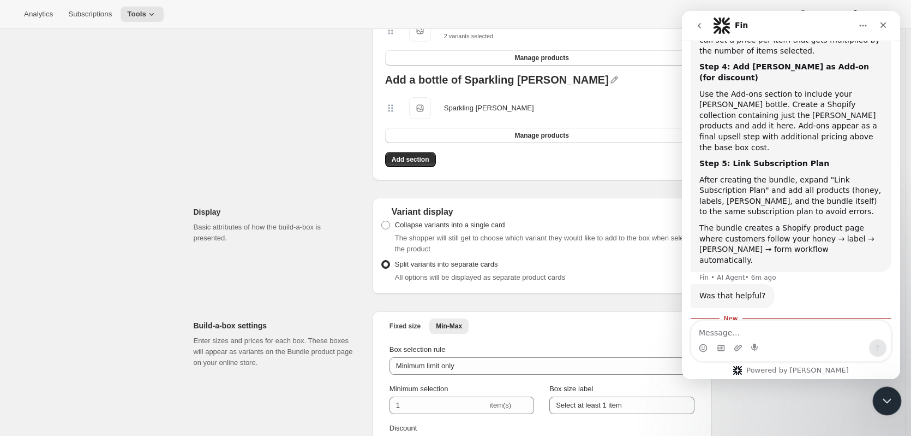
drag, startPoint x: 887, startPoint y: 396, endPoint x: 880, endPoint y: 393, distance: 7.8
click at [884, 394] on icon "Close Intercom Messenger" at bounding box center [885, 398] width 13 height 13
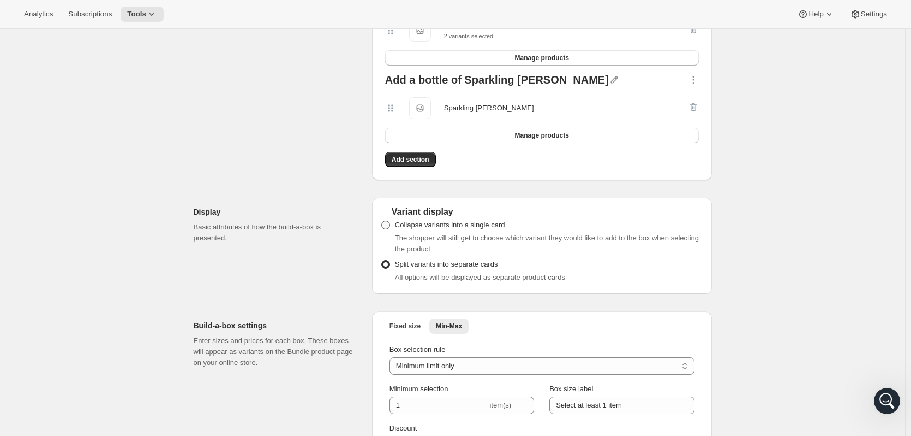
click at [413, 230] on label "Collapse variants into a single card" at bounding box center [443, 224] width 124 height 15
click at [382, 221] on input "Collapse variants into a single card" at bounding box center [382, 220] width 1 height 1
radio input "true"
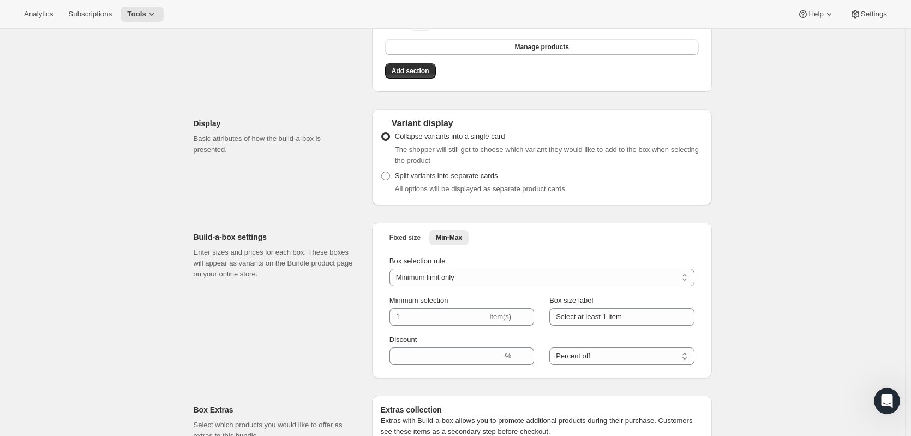
scroll to position [905, 0]
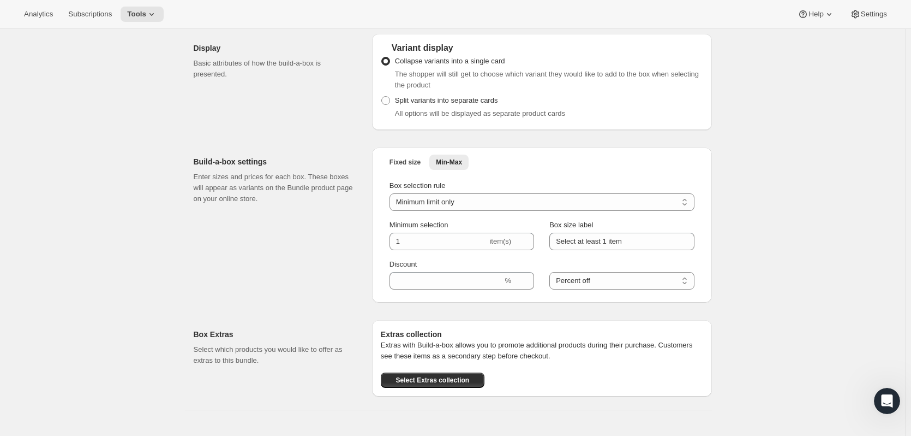
click at [403, 170] on div "Fixed size Min-Max More views Fixed size Min-Max More views" at bounding box center [542, 164] width 323 height 20
click at [415, 167] on button "Fixed size" at bounding box center [405, 161] width 44 height 15
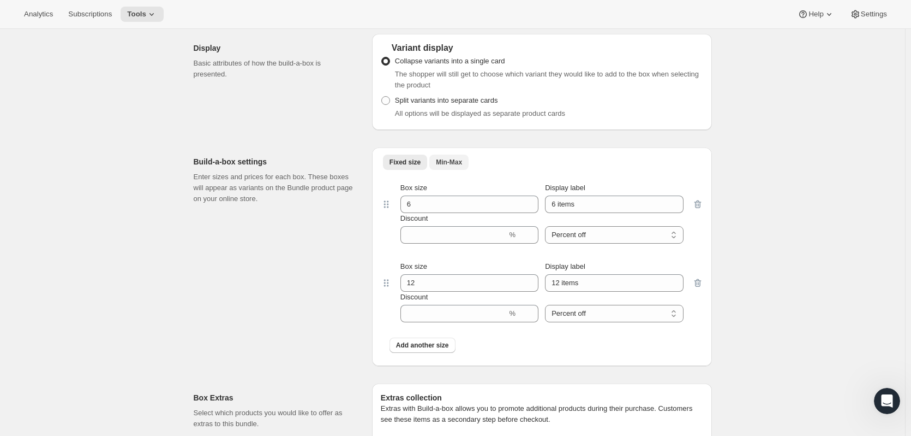
click at [447, 163] on span "Min-Max" at bounding box center [449, 162] width 26 height 9
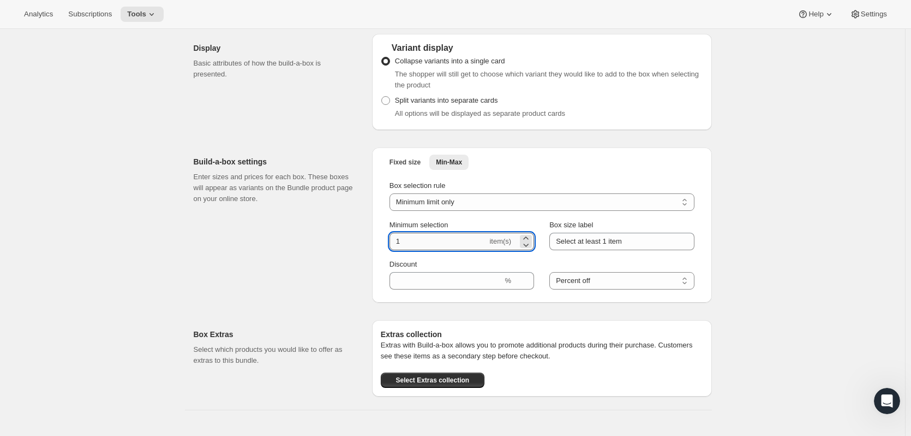
click at [409, 249] on input "1" at bounding box center [439, 241] width 98 height 17
click at [449, 301] on div "Fixed size Min-Max More views Fixed size Min-Max More views Box selection rule …" at bounding box center [542, 224] width 340 height 155
click at [617, 287] on select "Percent off Amount off" at bounding box center [622, 280] width 145 height 17
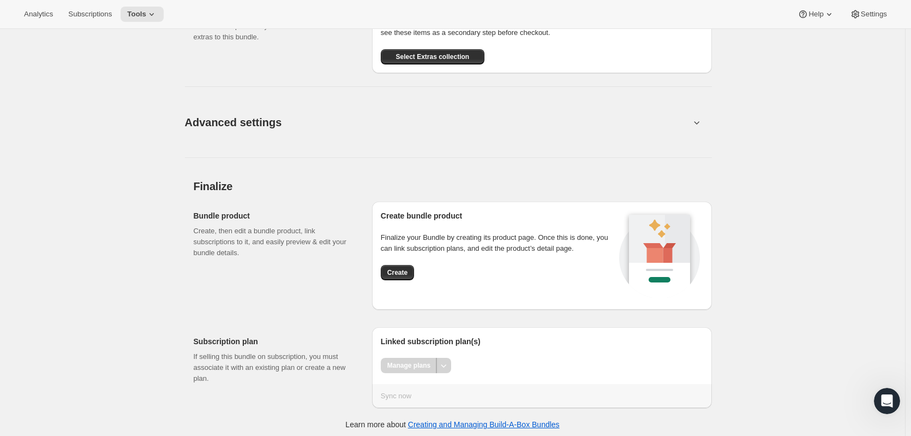
scroll to position [1233, 0]
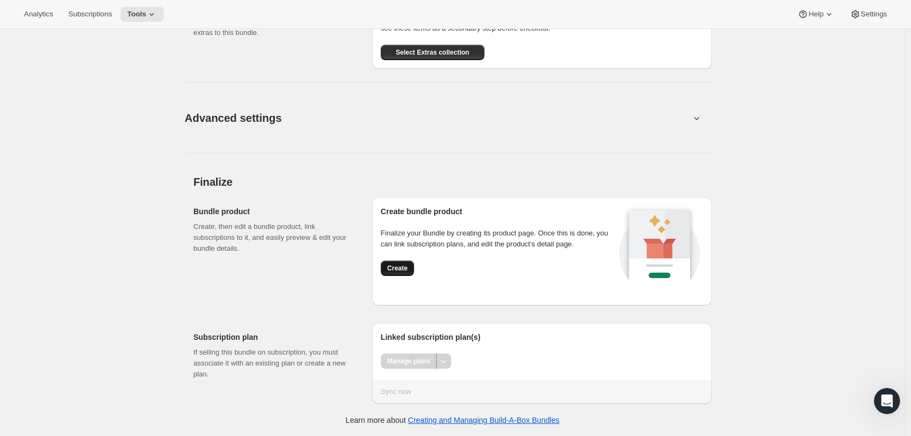
drag, startPoint x: 378, startPoint y: 270, endPoint x: 395, endPoint y: 264, distance: 18.0
click at [383, 269] on div "Create bundle product Finalize your Bundle by creating its product page. Once t…" at bounding box center [542, 251] width 340 height 108
drag, startPoint x: 395, startPoint y: 262, endPoint x: 389, endPoint y: 257, distance: 8.5
click at [392, 258] on div "Create bundle product Finalize your Bundle by creating its product page. Once t…" at bounding box center [498, 251] width 235 height 91
click at [383, 271] on div "Create bundle product Finalize your Bundle by creating its product page. Once t…" at bounding box center [542, 251] width 340 height 108
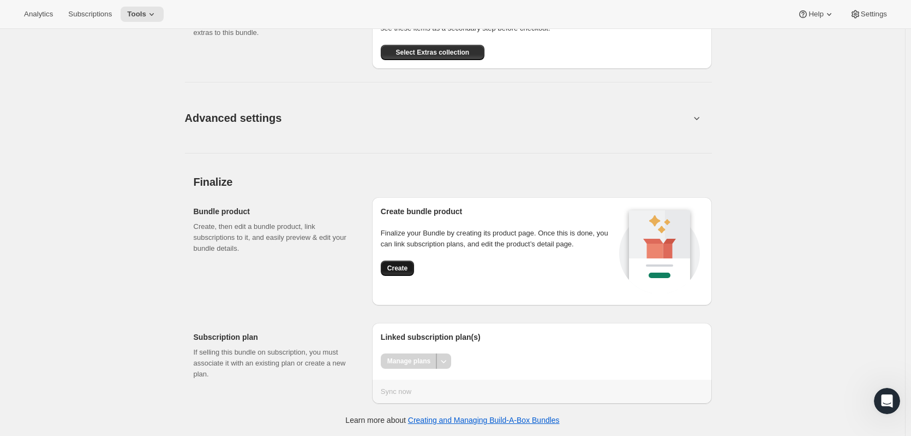
click at [394, 266] on span "Create" at bounding box center [398, 268] width 20 height 9
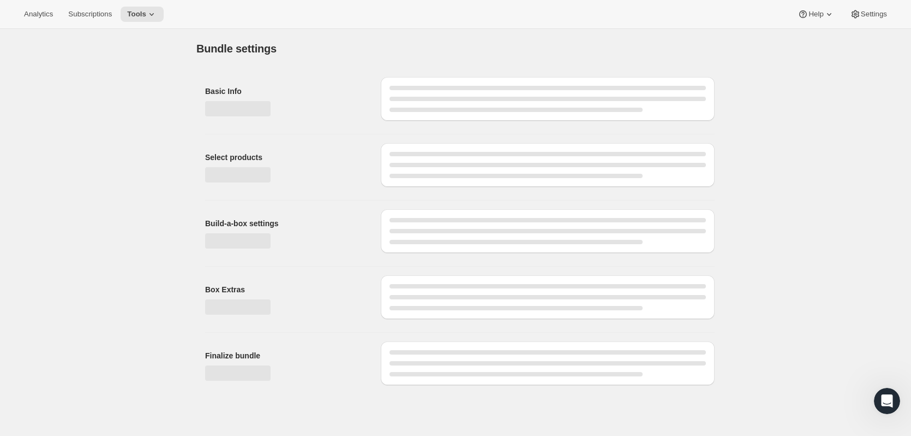
scroll to position [0, 0]
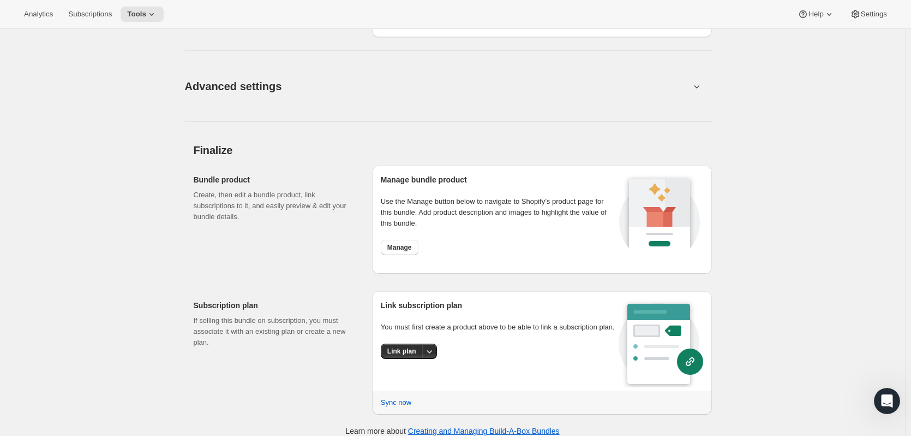
scroll to position [923, 0]
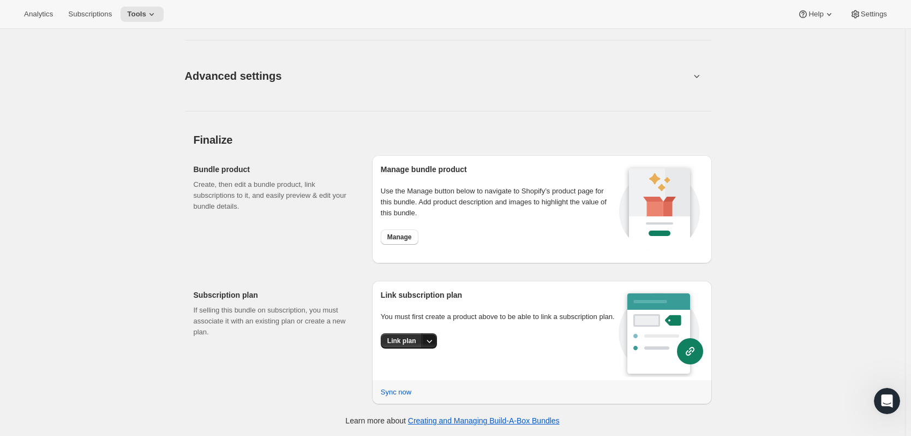
click at [430, 344] on icon "More actions" at bounding box center [429, 340] width 11 height 11
click at [401, 237] on span "Manage" at bounding box center [400, 237] width 25 height 9
